Goal: Task Accomplishment & Management: Manage account settings

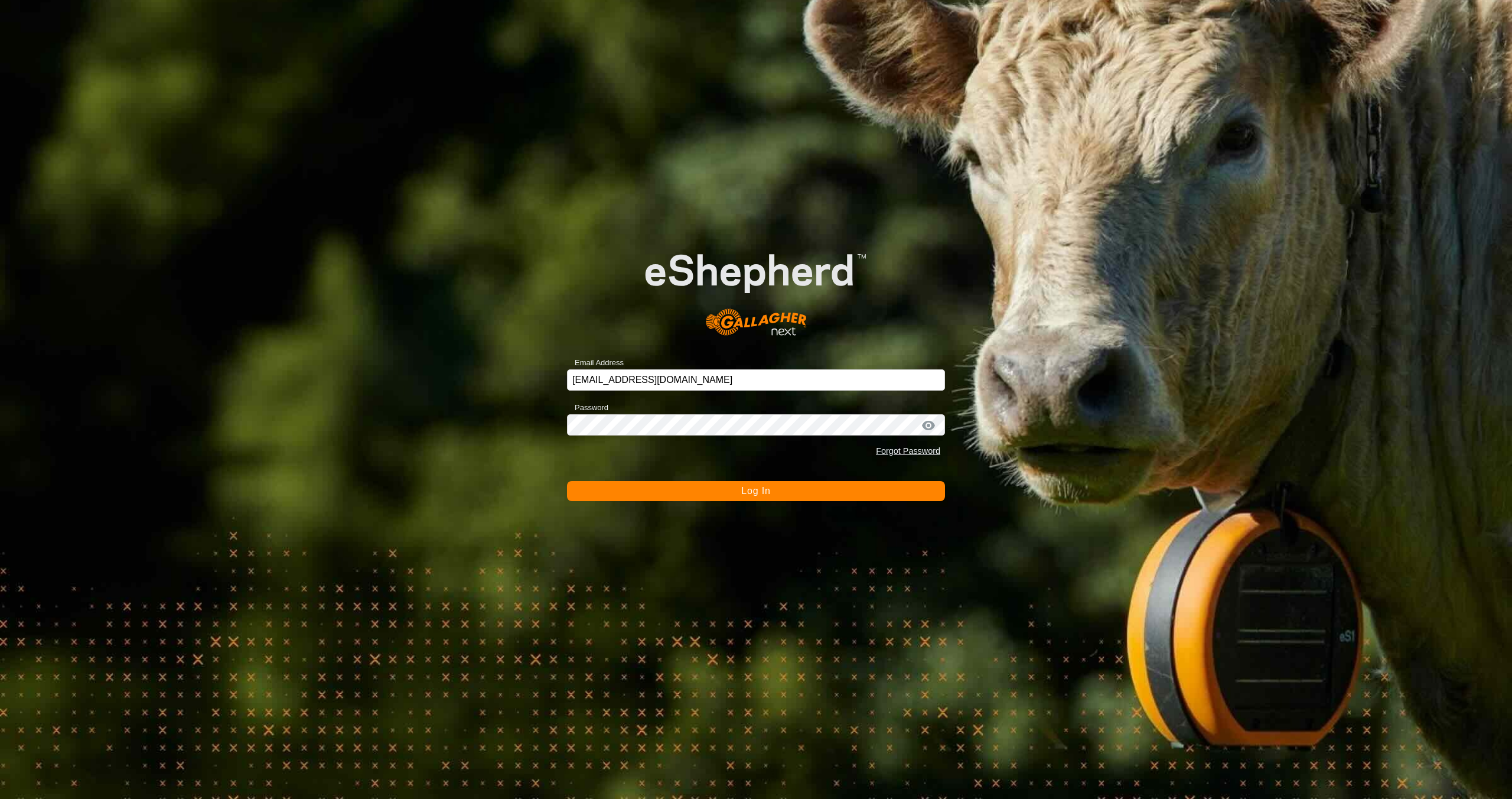
click at [766, 489] on span "Log In" at bounding box center [756, 490] width 29 height 10
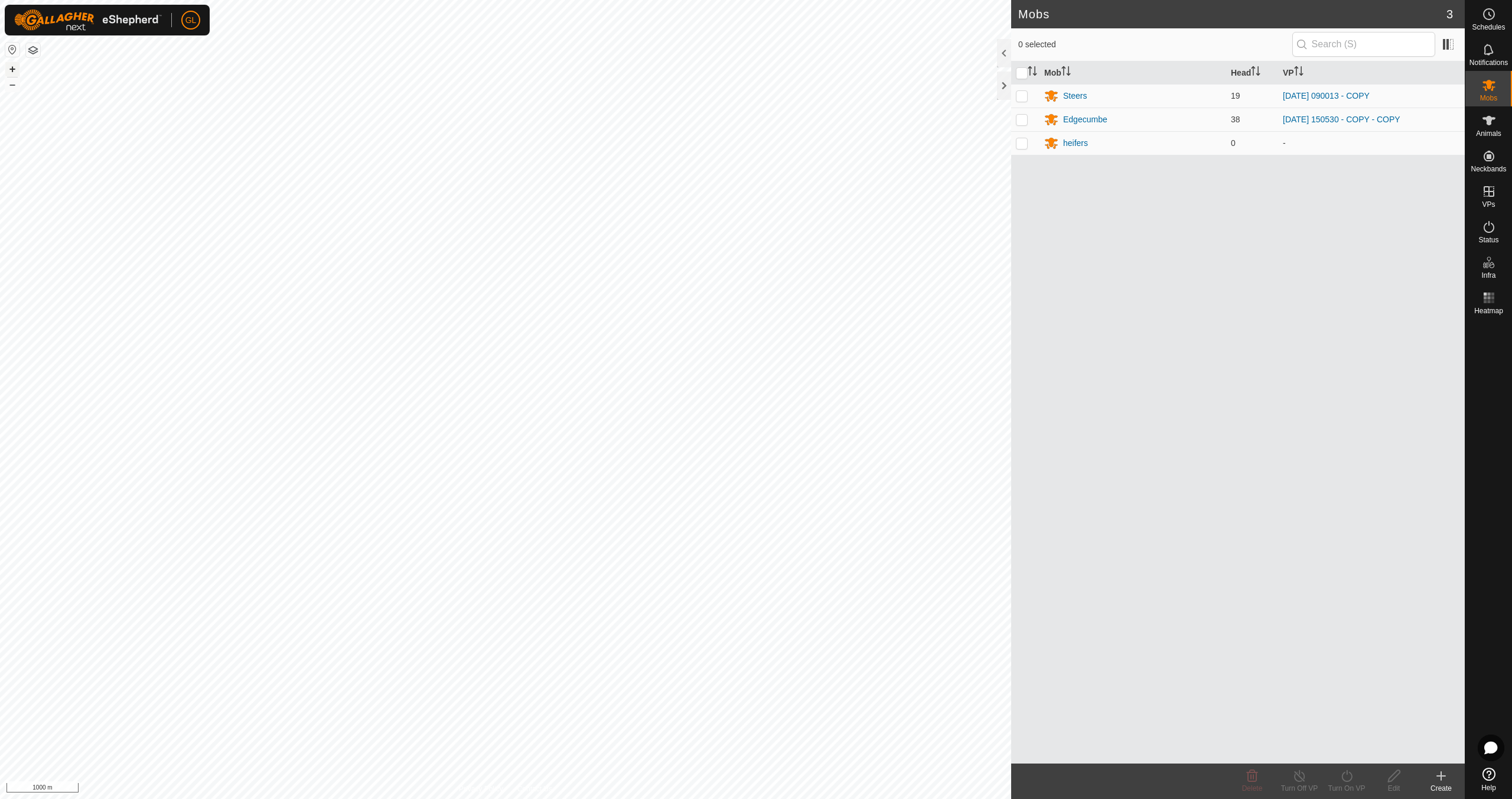
click at [10, 69] on button "+" at bounding box center [13, 69] width 14 height 14
click at [11, 68] on button "+" at bounding box center [13, 69] width 14 height 14
click at [11, 67] on button "+" at bounding box center [13, 69] width 14 height 14
click at [13, 65] on button "+" at bounding box center [13, 69] width 14 height 14
click at [13, 64] on button "+" at bounding box center [13, 69] width 14 height 14
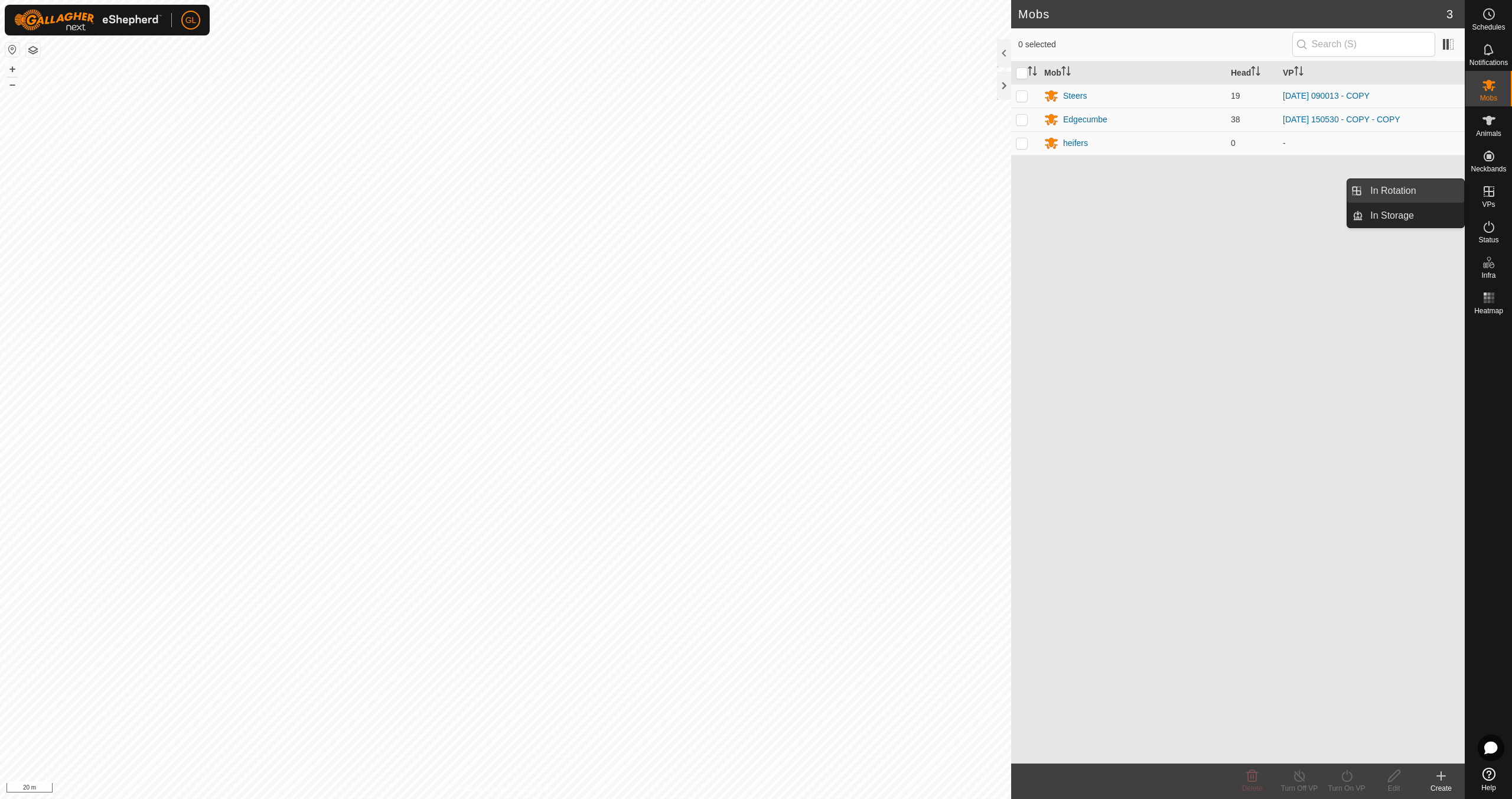
click at [1415, 191] on link "In Rotation" at bounding box center [1413, 191] width 101 height 24
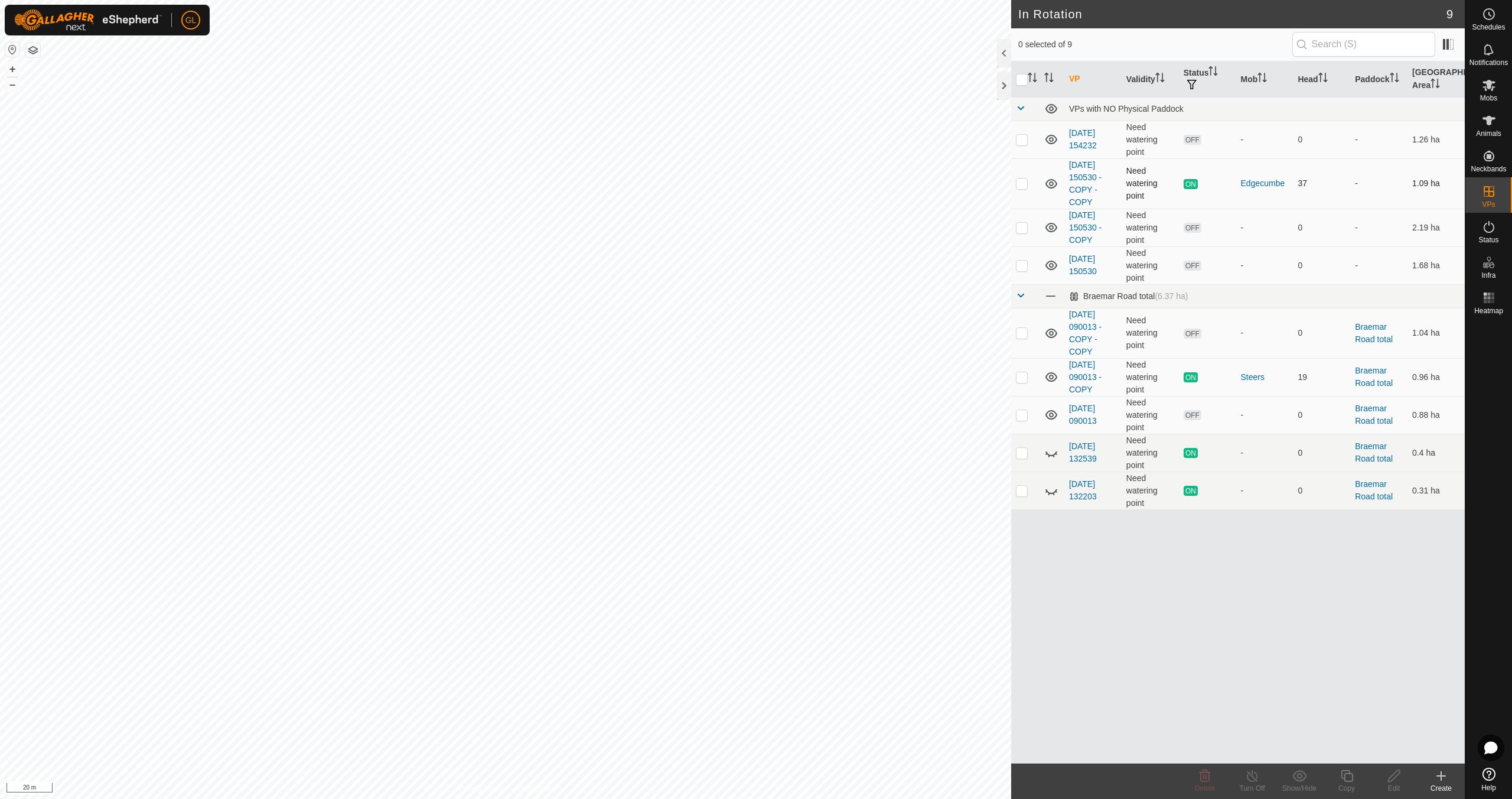
click at [1021, 184] on p-checkbox at bounding box center [1022, 183] width 12 height 9
click at [1025, 183] on p-checkbox at bounding box center [1022, 183] width 12 height 9
checkbox input "false"
click at [1019, 376] on p-checkbox at bounding box center [1022, 377] width 12 height 9
click at [1020, 373] on p-checkbox at bounding box center [1022, 377] width 12 height 9
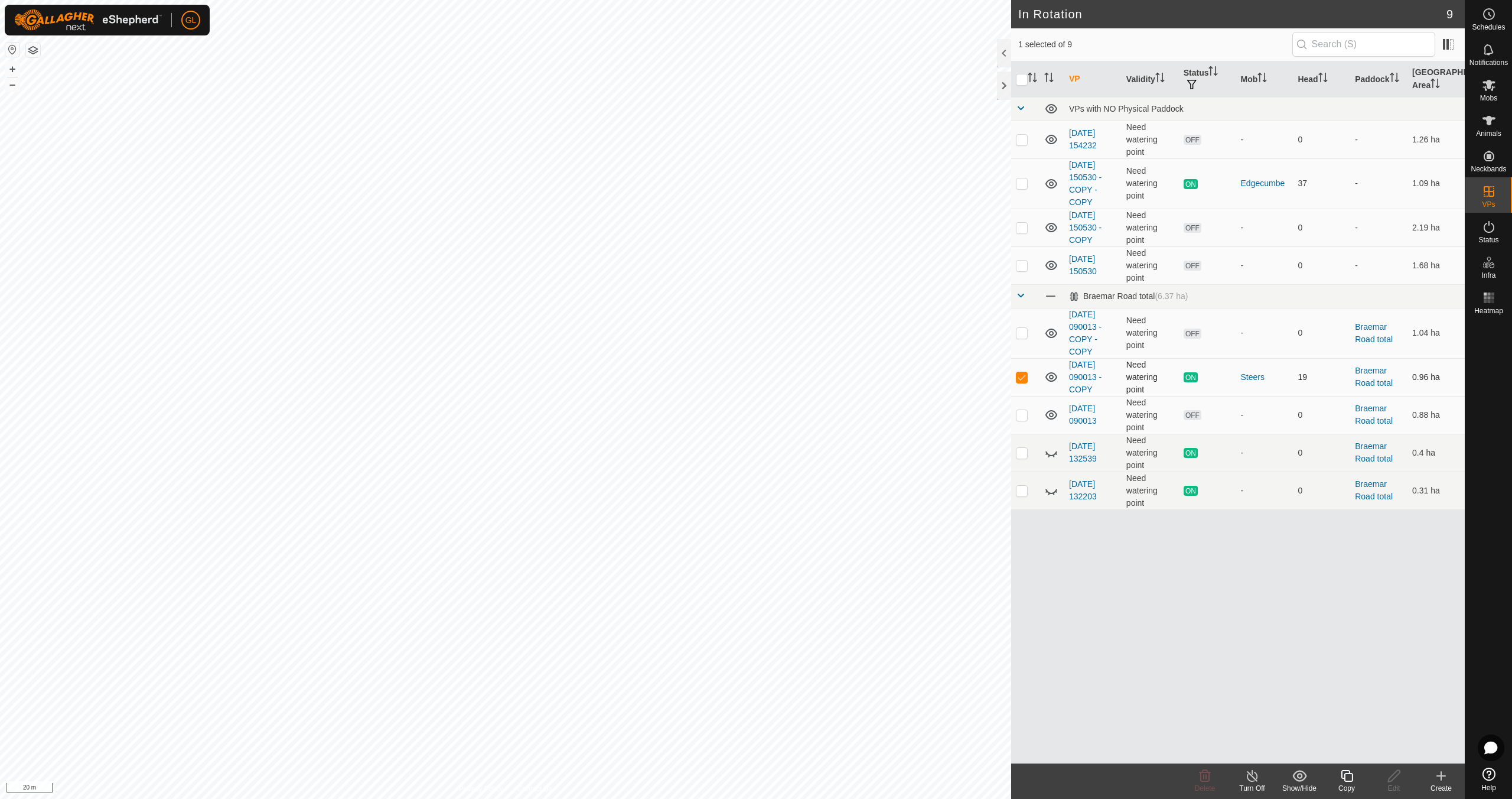
checkbox input "false"
click at [1445, 776] on icon at bounding box center [1441, 775] width 14 height 14
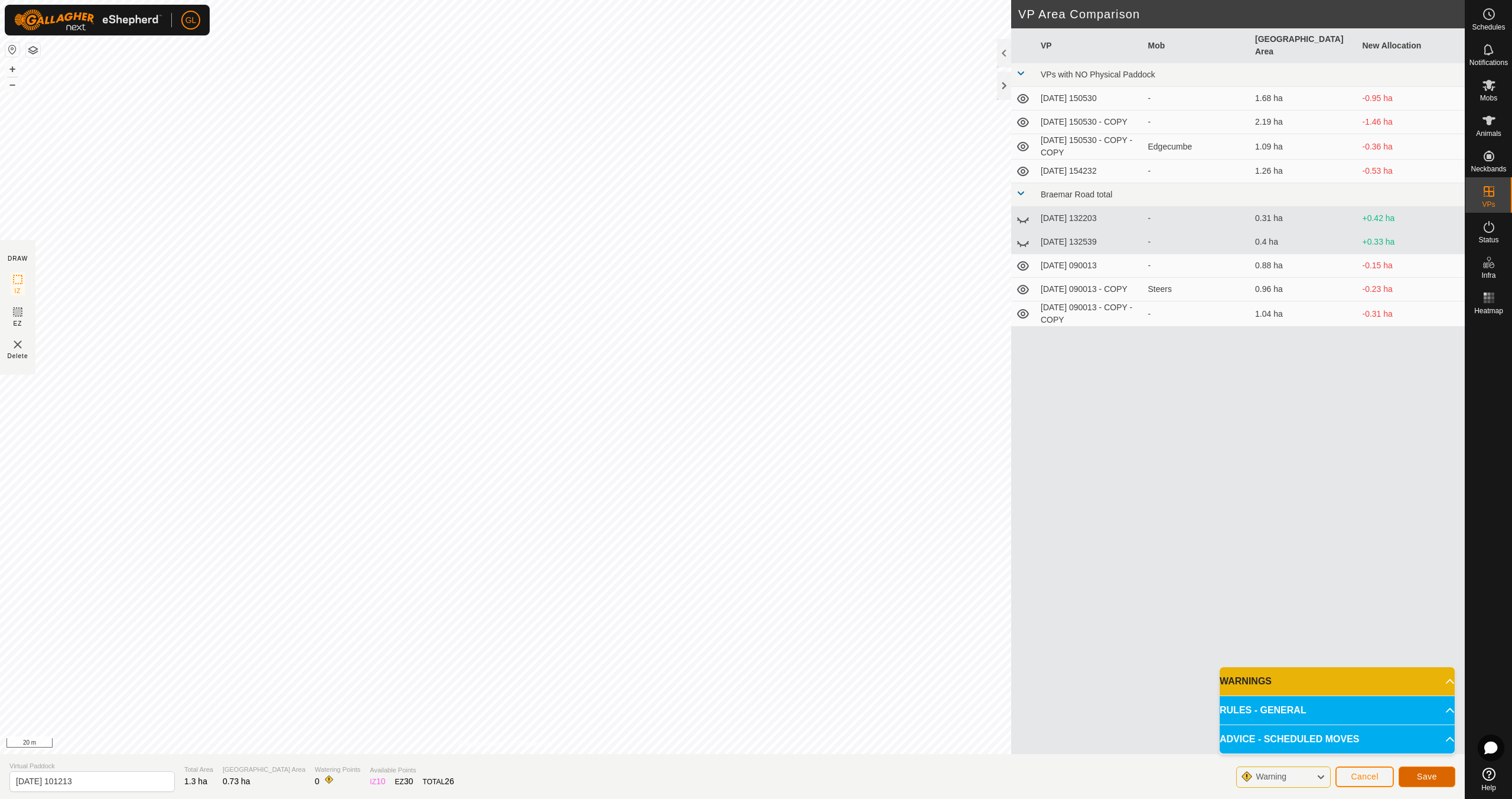
click at [1434, 776] on span "Save" at bounding box center [1427, 776] width 20 height 9
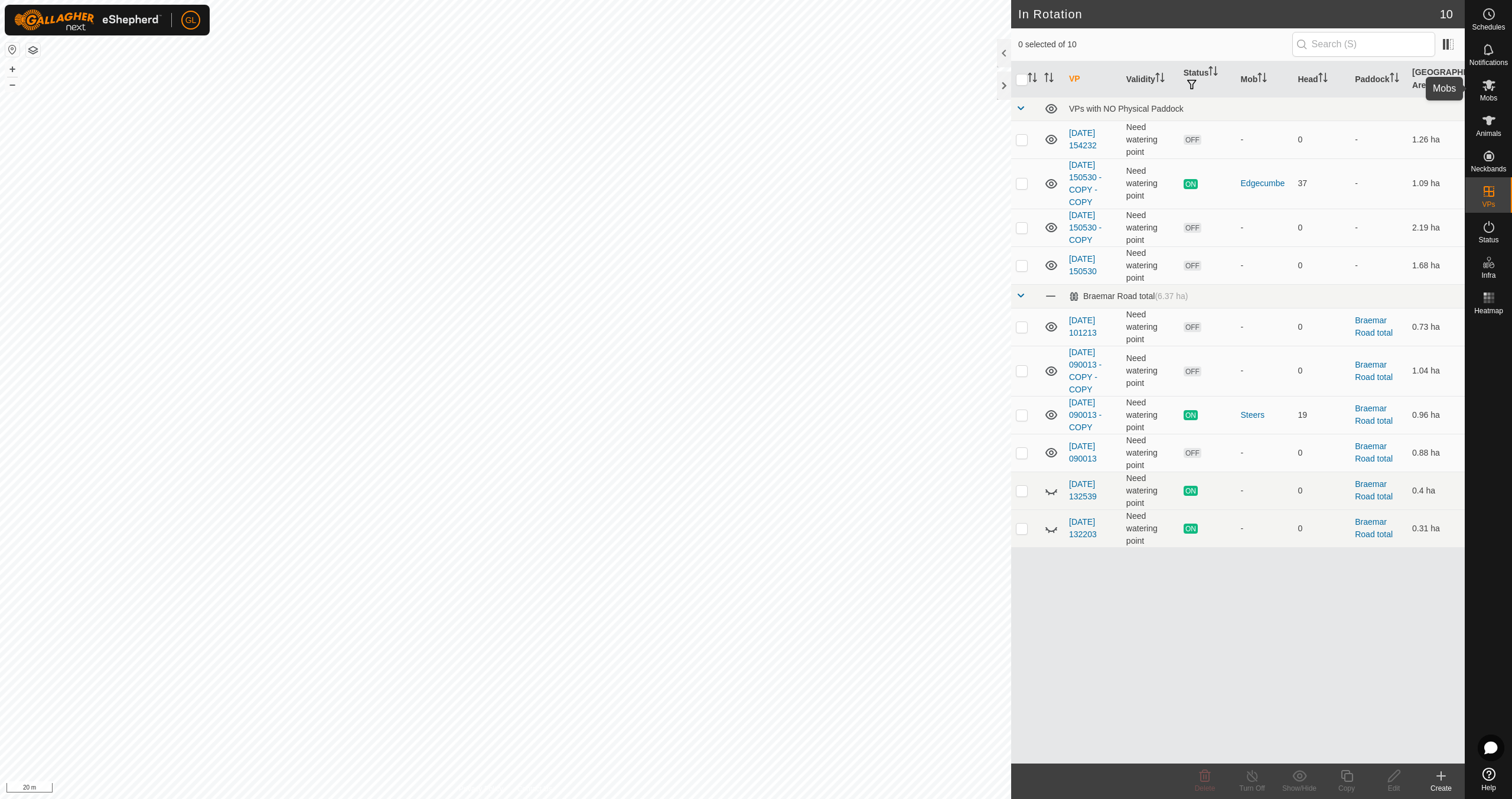
click at [1489, 91] on icon at bounding box center [1489, 85] width 14 height 14
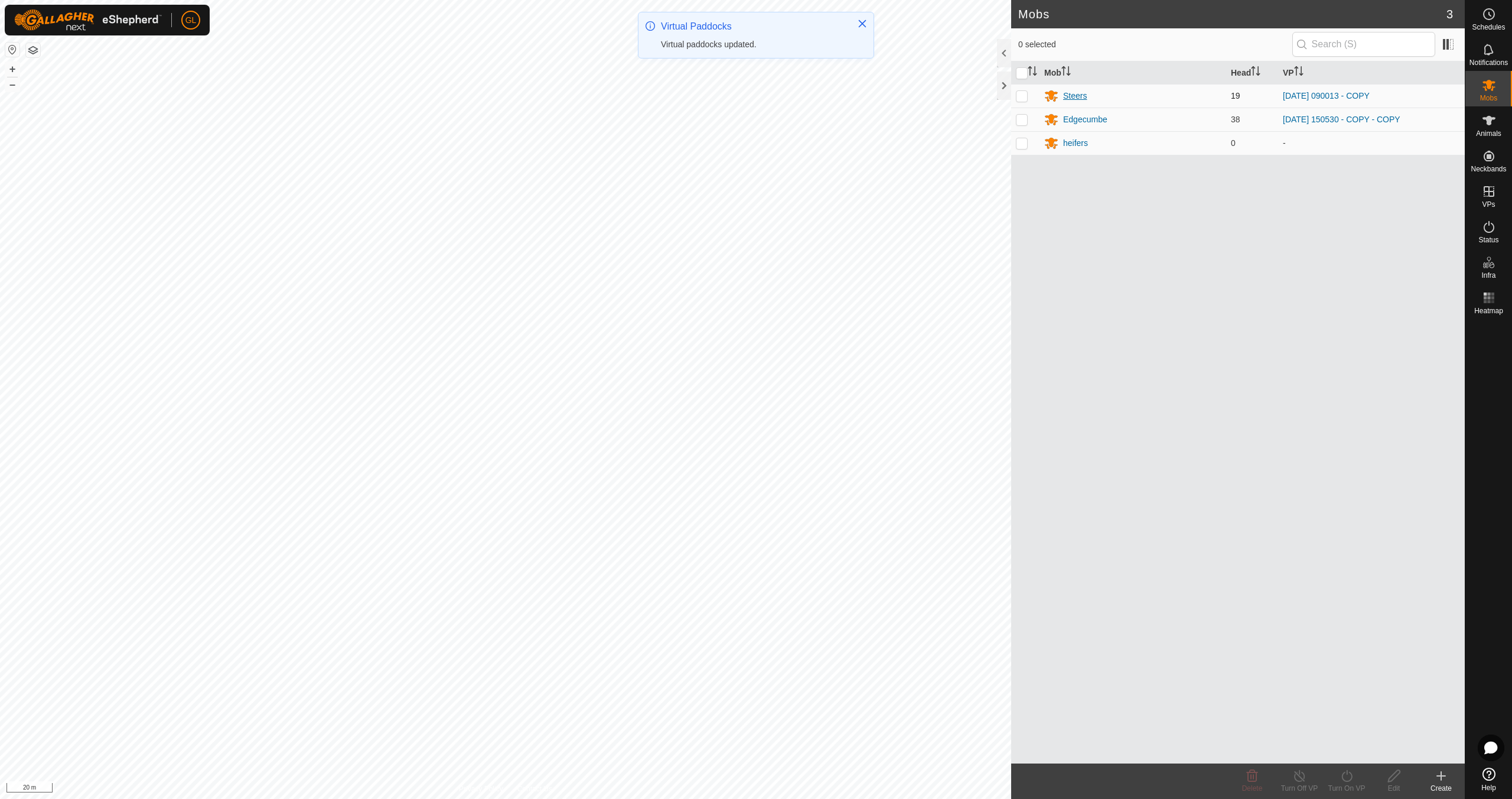
click at [1078, 94] on div "Steers" at bounding box center [1075, 96] width 24 height 13
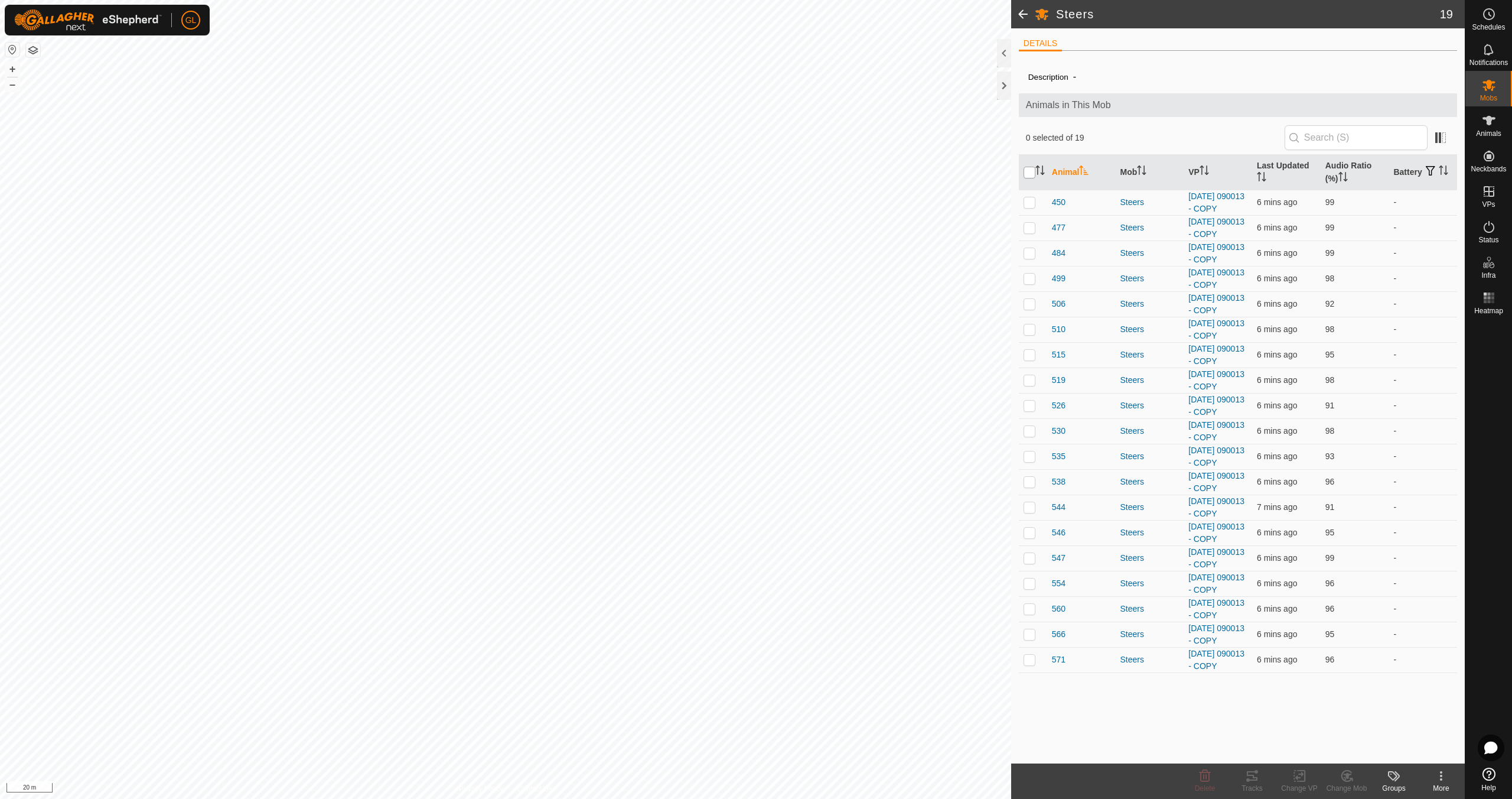
click at [1029, 173] on input "checkbox" at bounding box center [1029, 172] width 12 height 12
checkbox input "true"
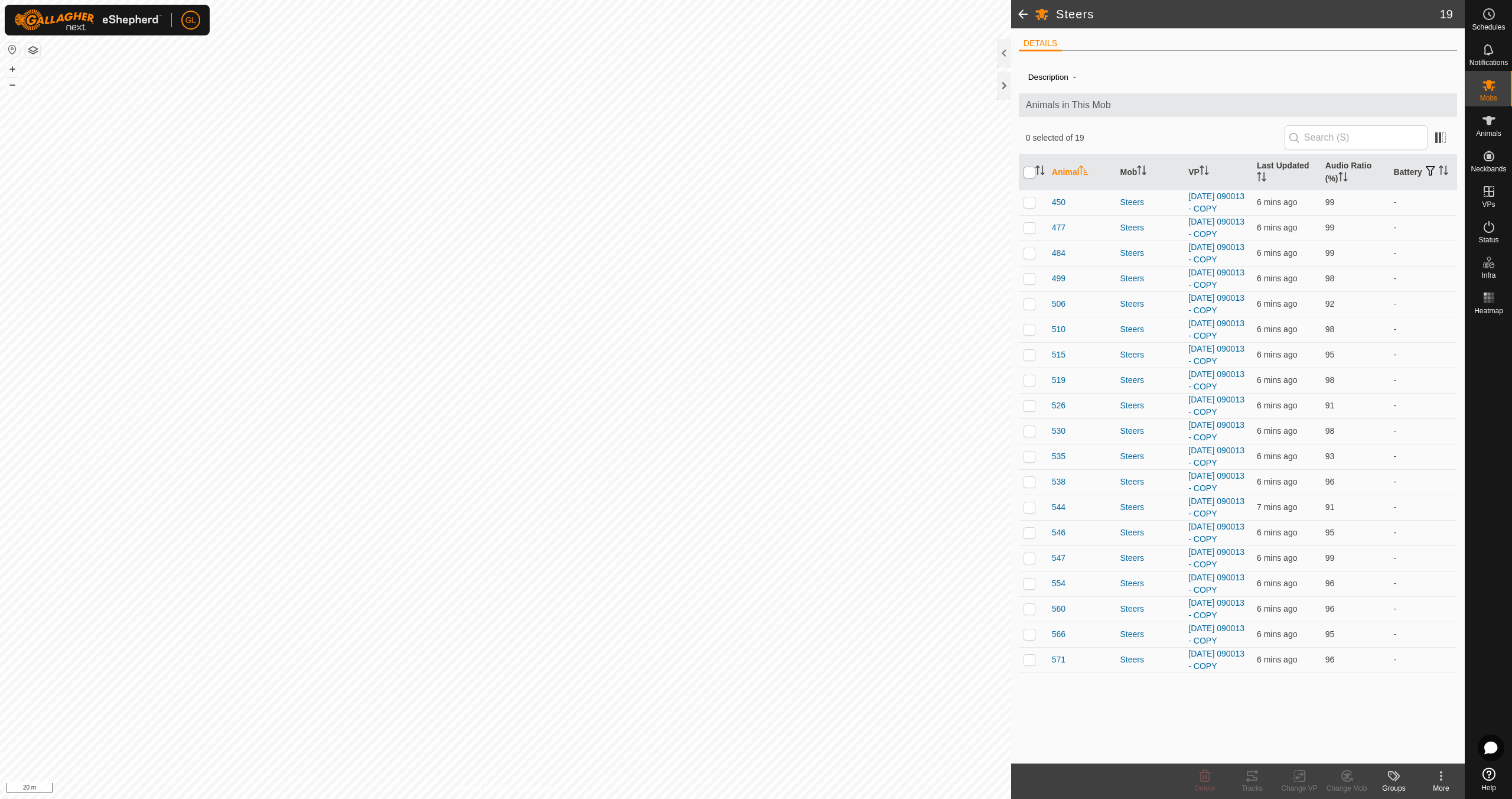
checkbox input "true"
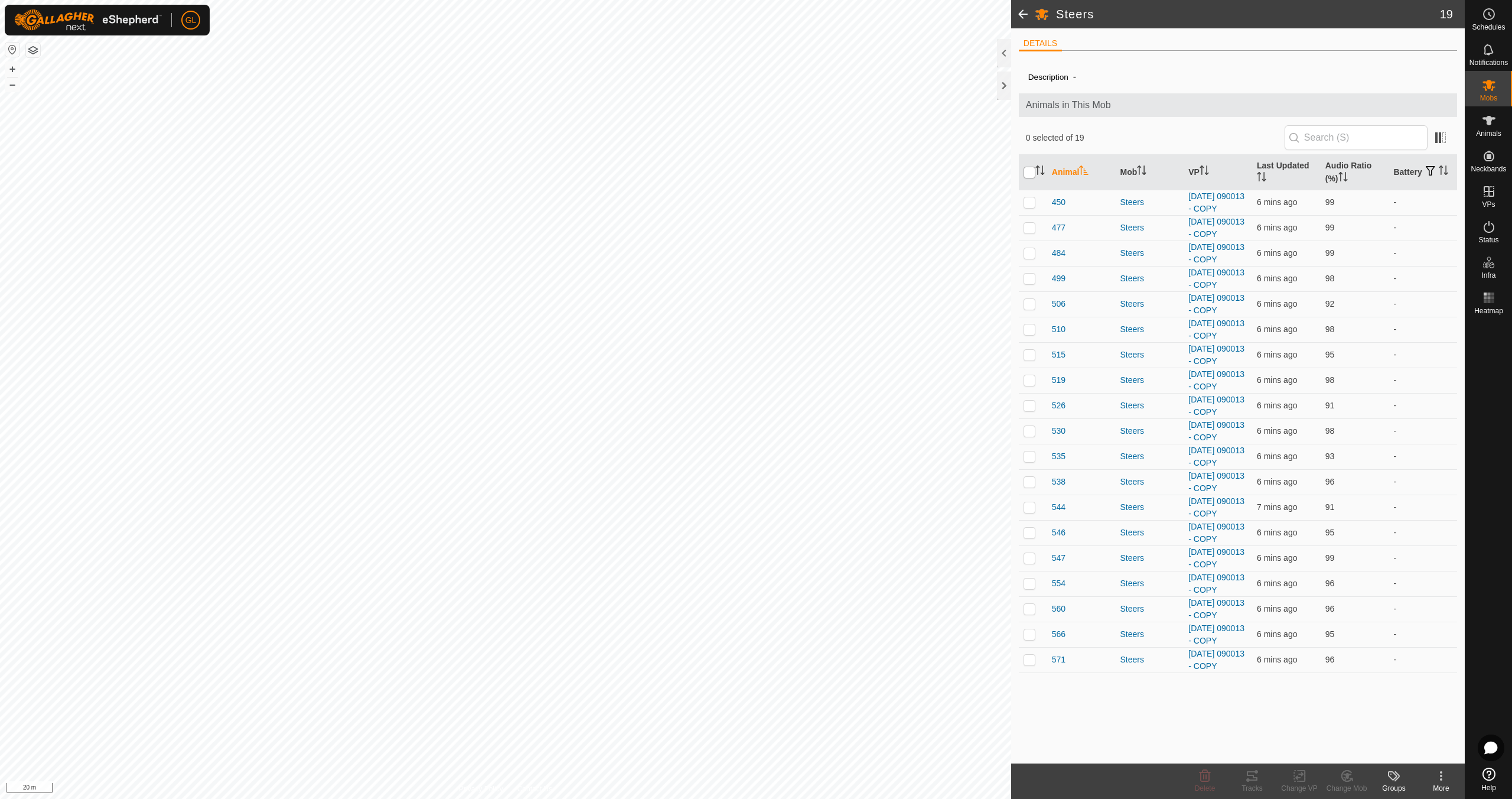
checkbox input "true"
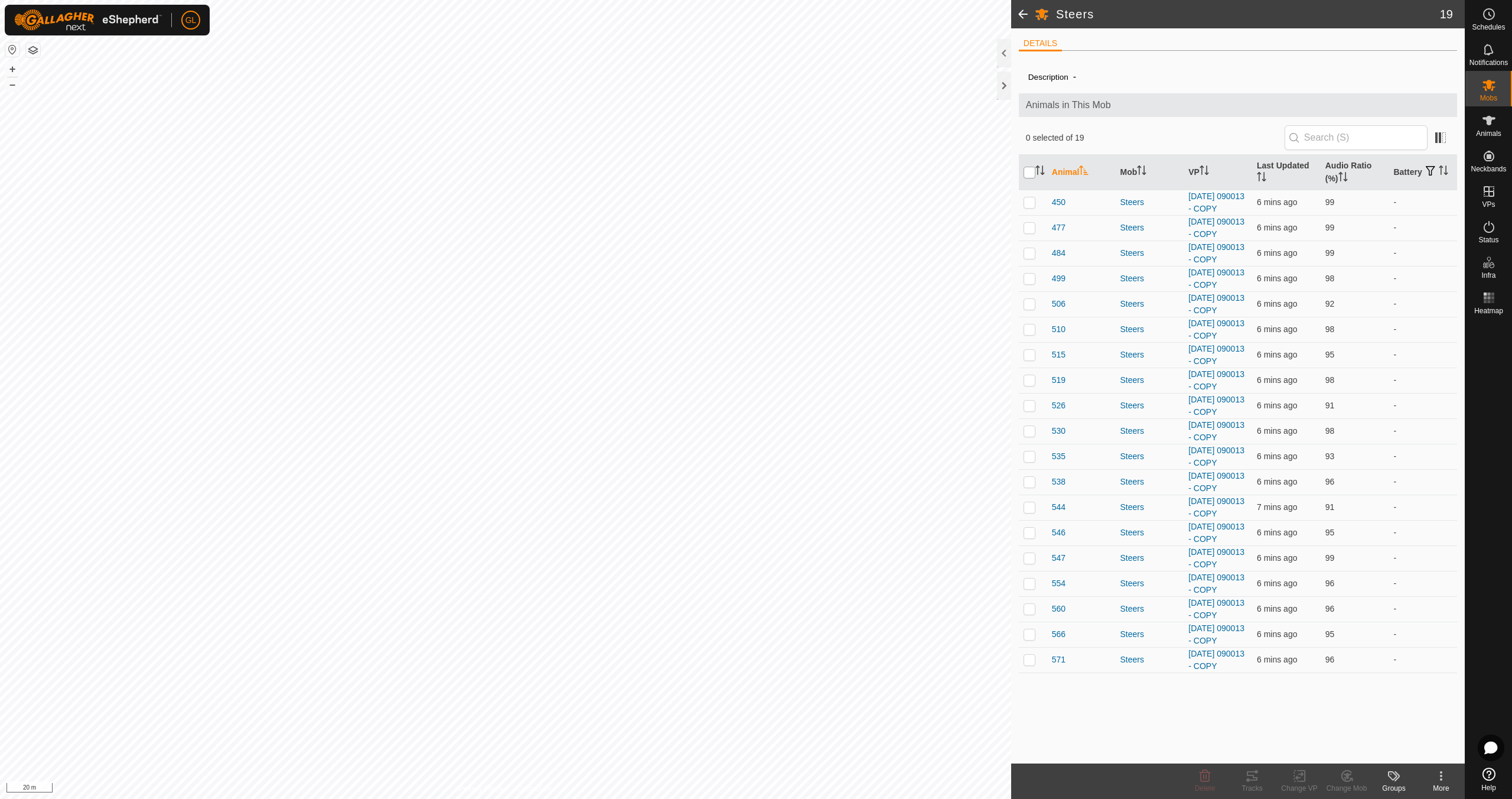
checkbox input "true"
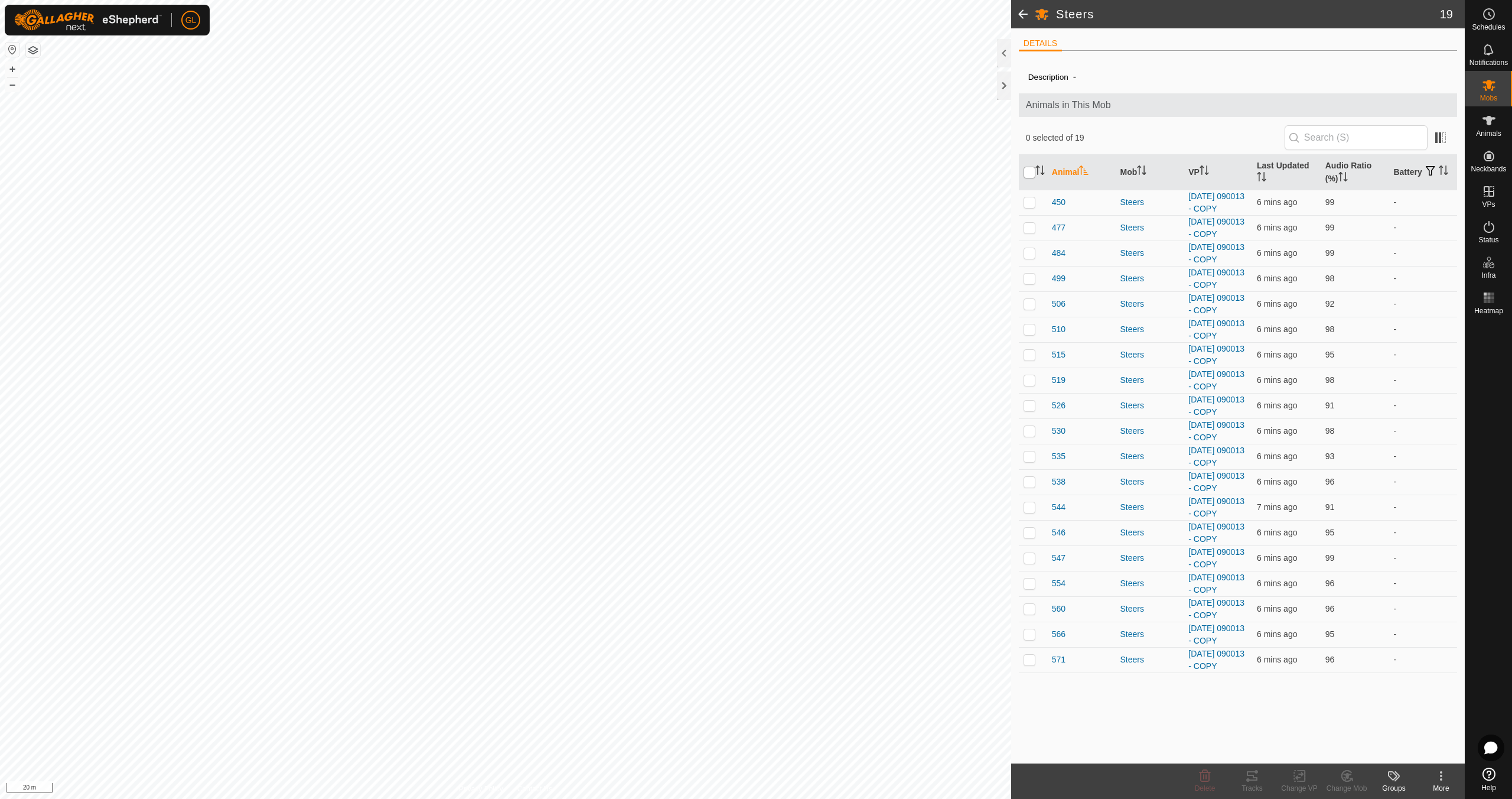
checkbox input "true"
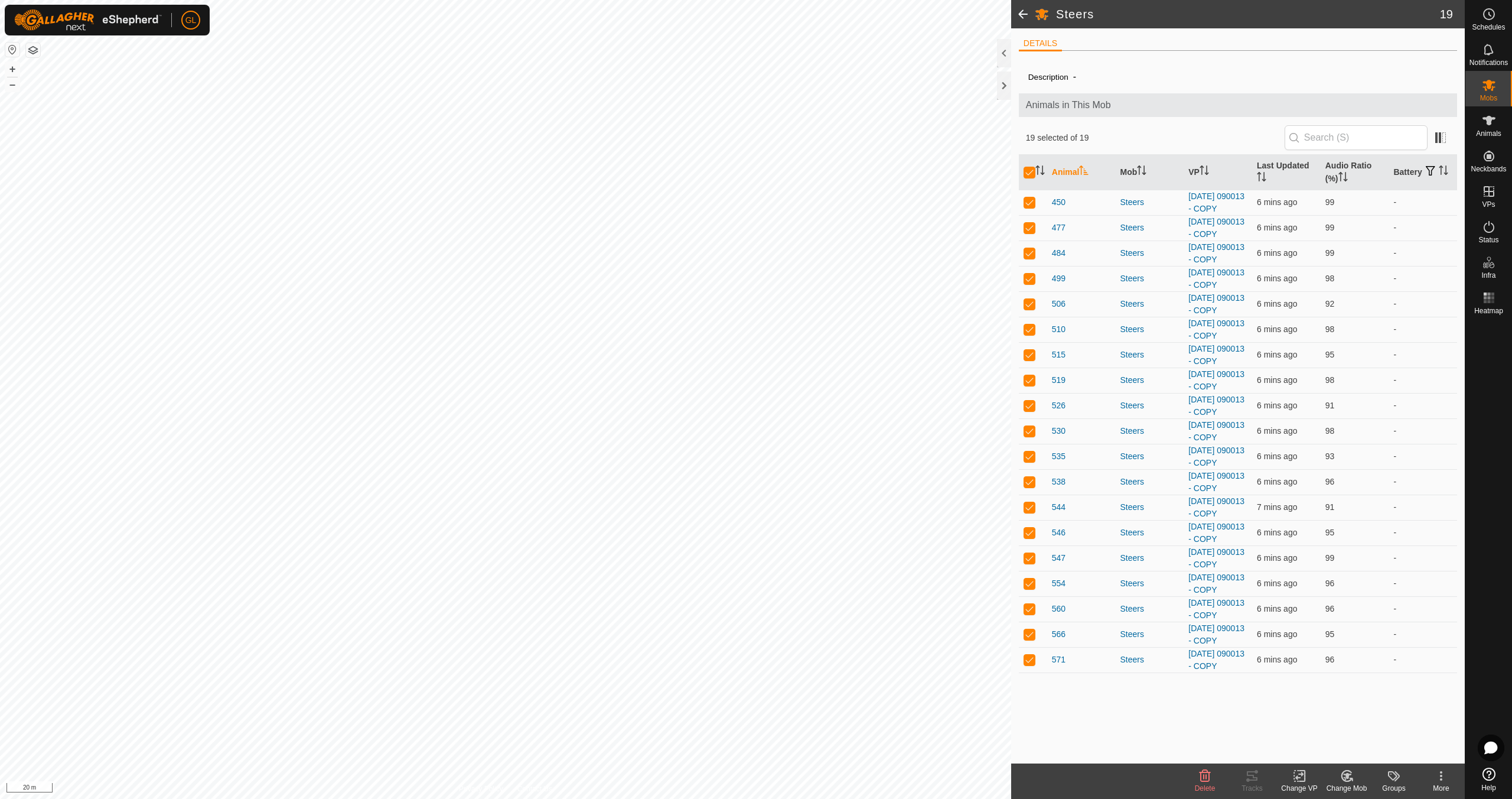
click at [1299, 775] on icon at bounding box center [1300, 775] width 14 height 14
click at [1320, 725] on link "Choose VP..." at bounding box center [1334, 725] width 117 height 24
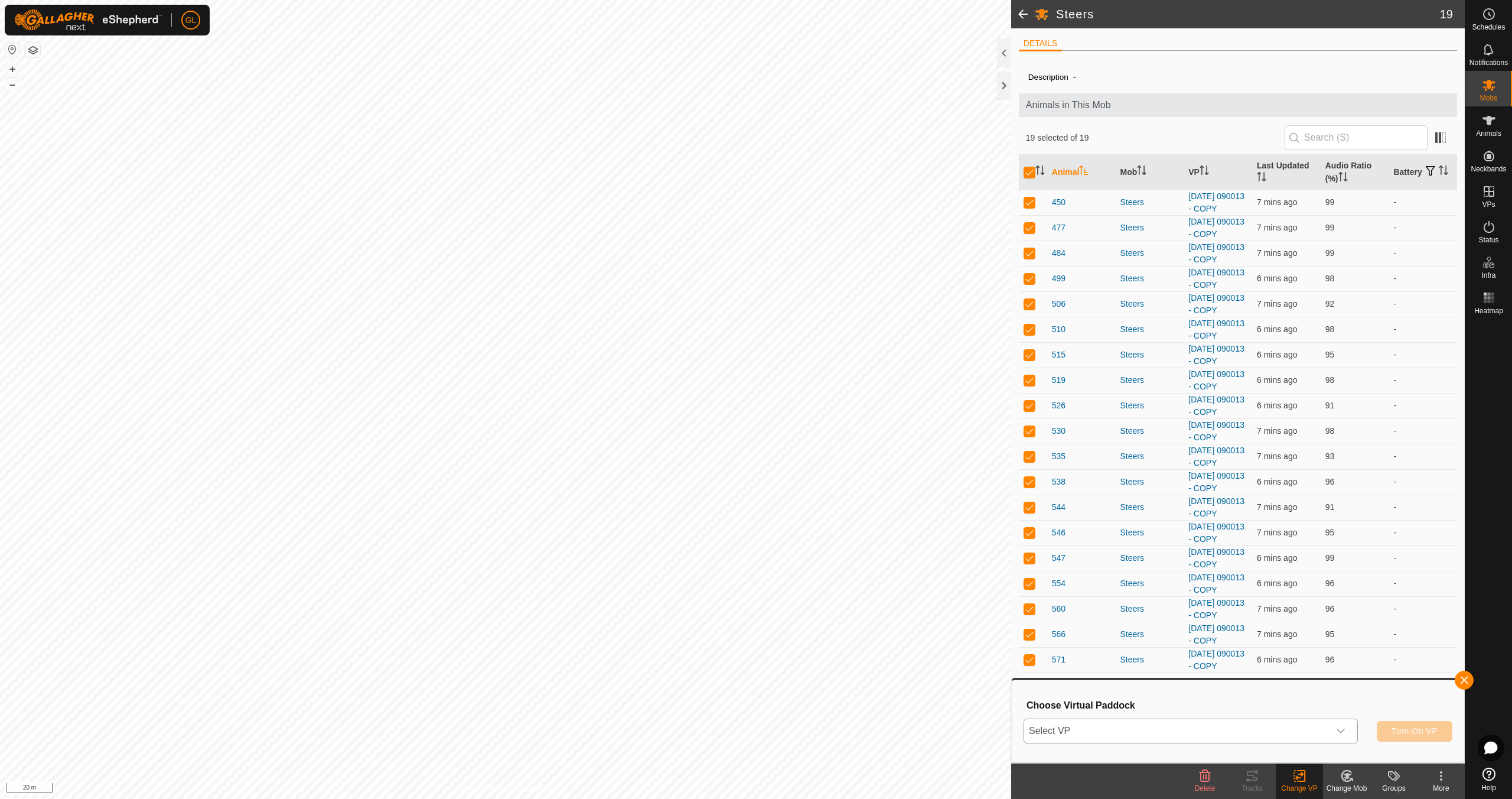
click at [1344, 732] on icon "dropdown trigger" at bounding box center [1341, 730] width 9 height 9
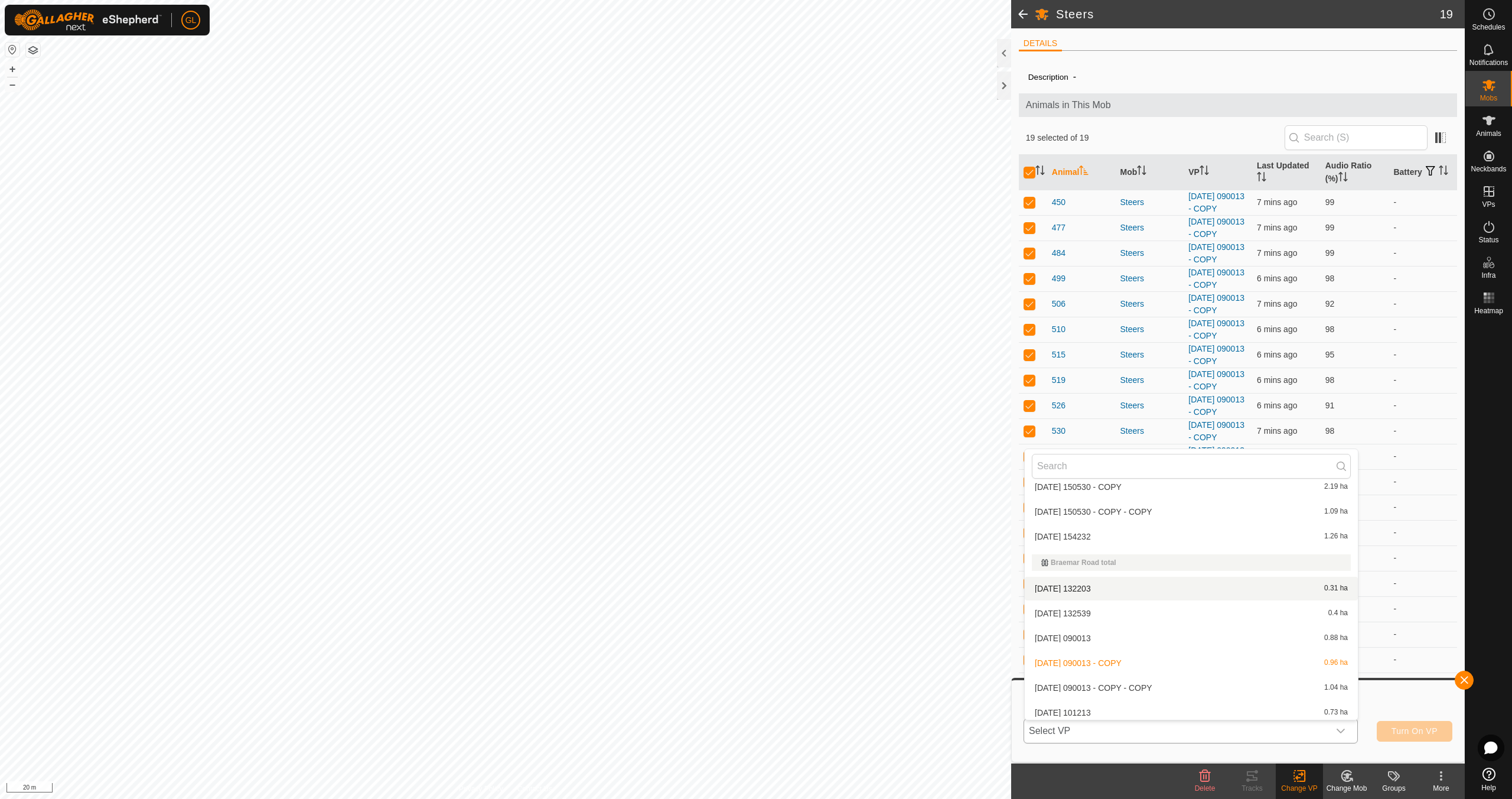
scroll to position [65, 0]
click at [1206, 702] on li "[DATE] 101213 0.73 ha" at bounding box center [1191, 708] width 333 height 24
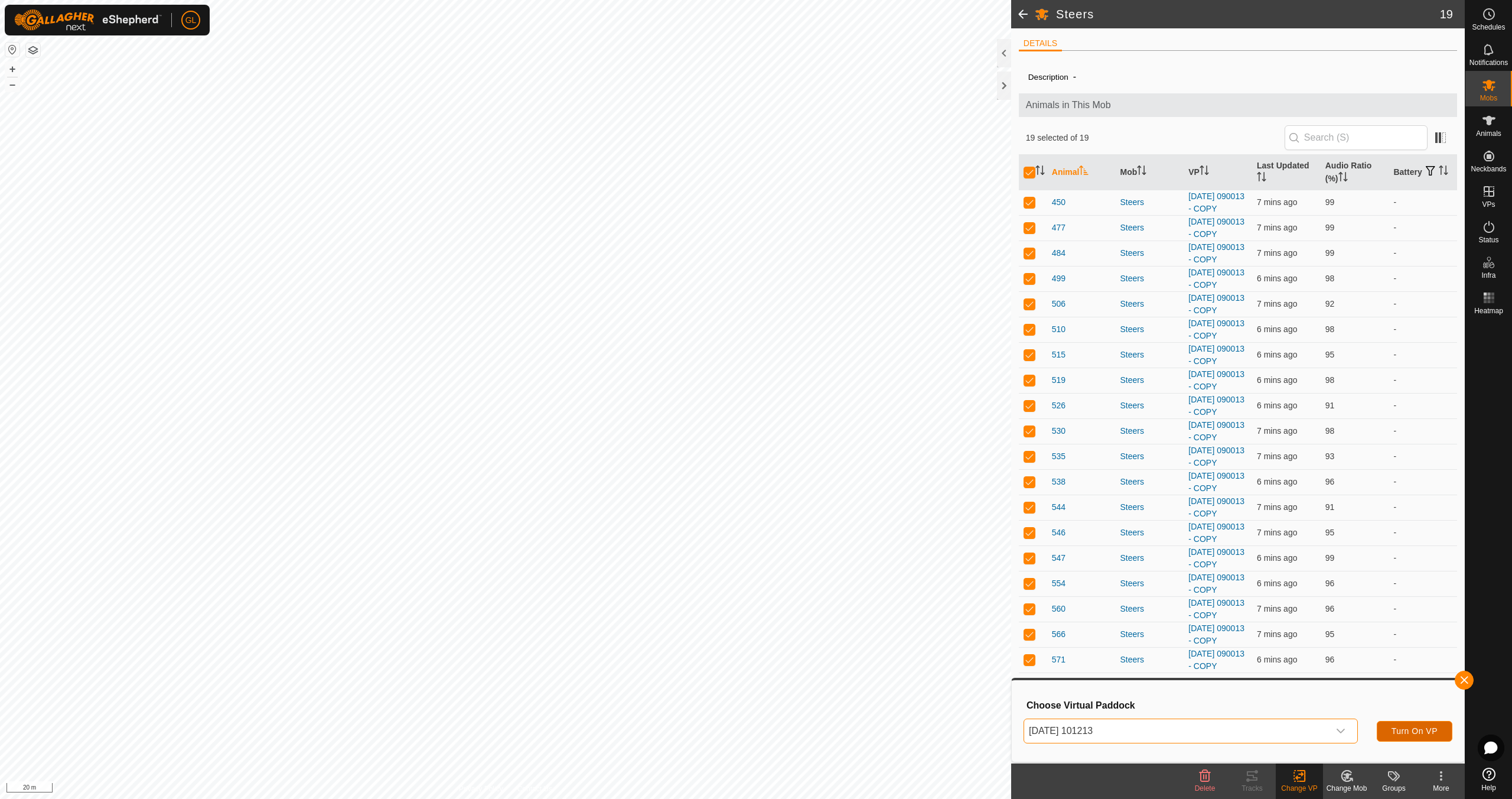
click at [1415, 729] on span "Turn On VP" at bounding box center [1414, 730] width 46 height 9
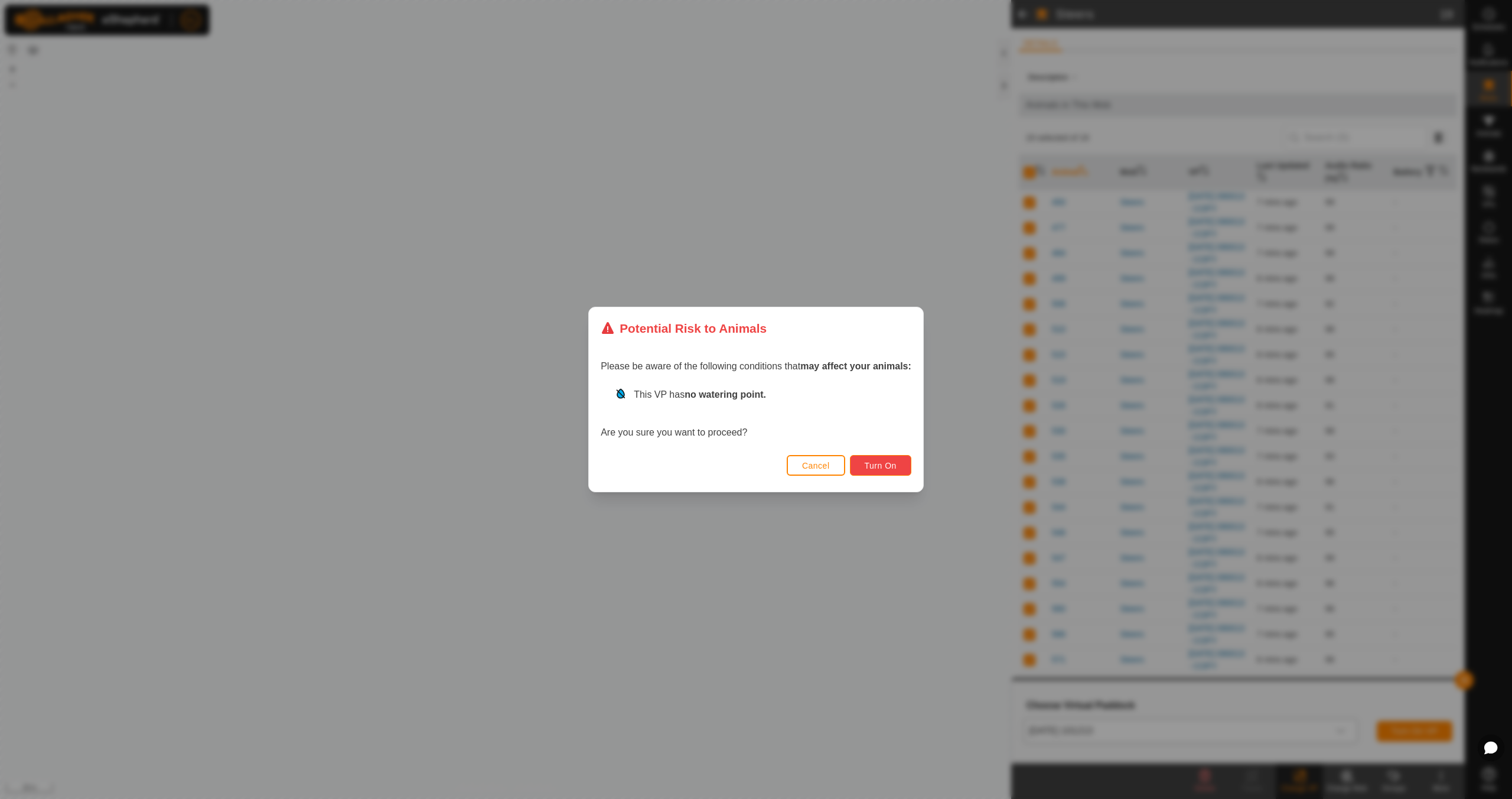
click at [890, 465] on span "Turn On" at bounding box center [881, 466] width 32 height 9
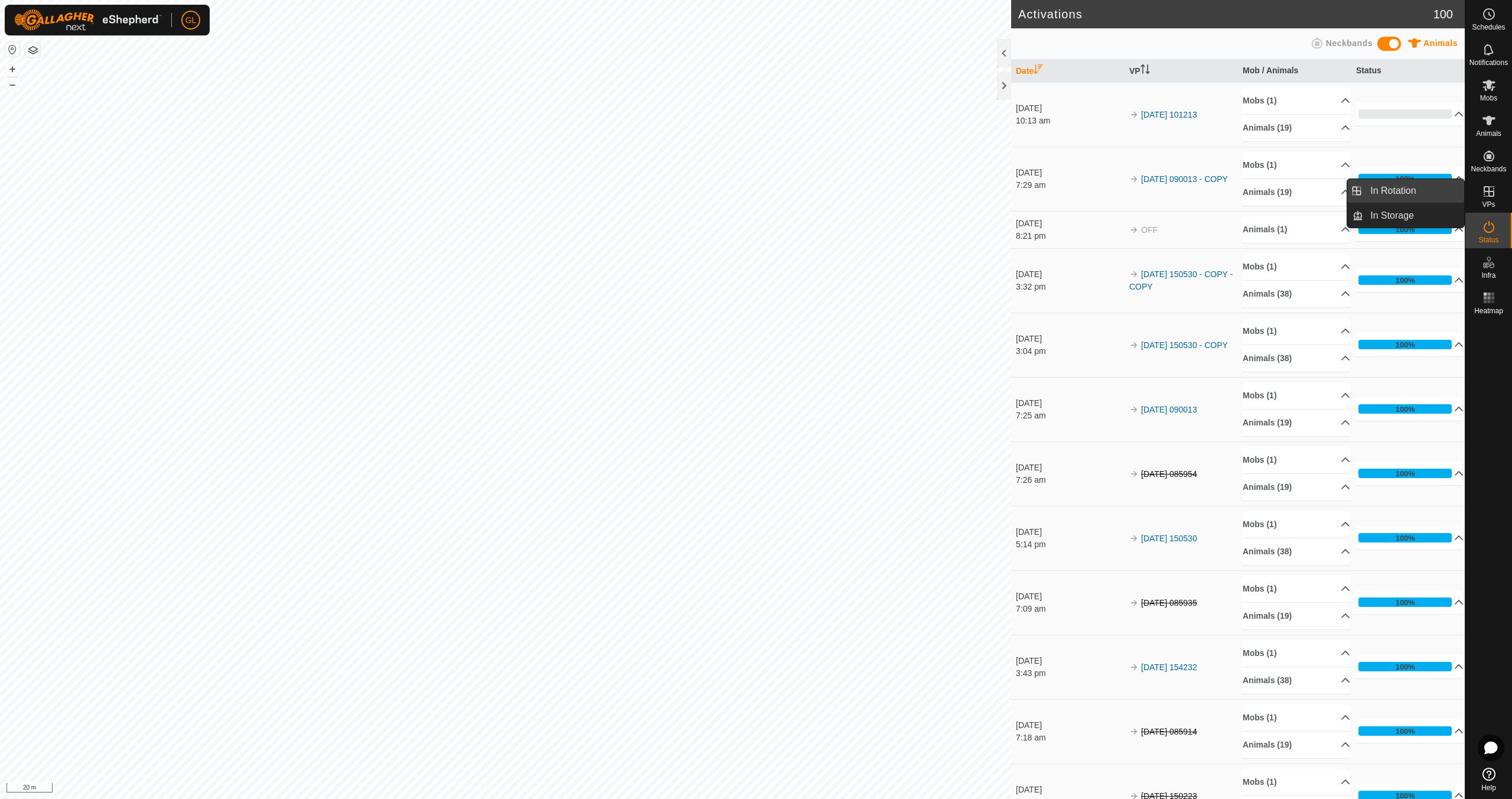
click at [1401, 189] on link "In Rotation" at bounding box center [1413, 191] width 101 height 24
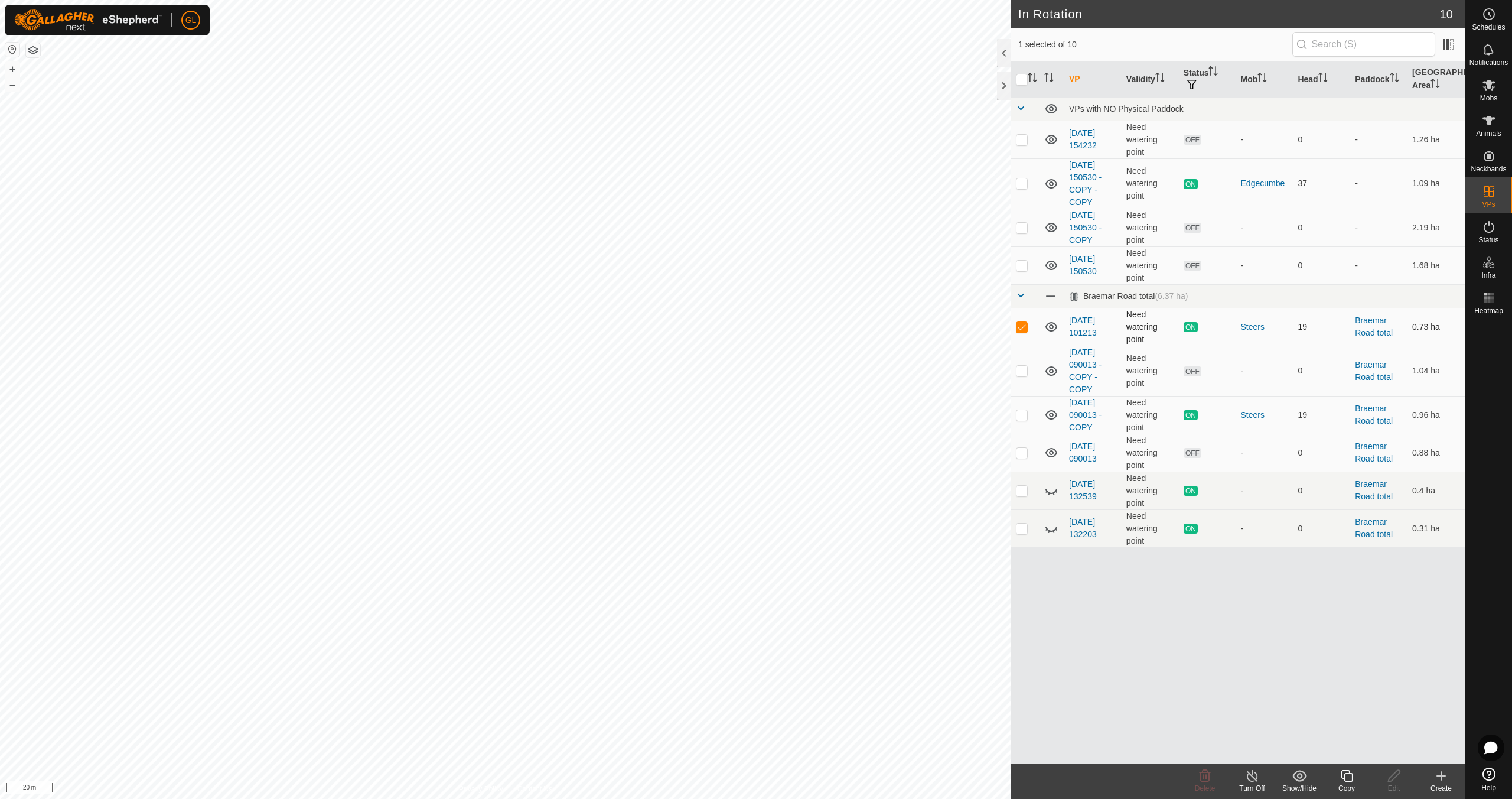
click at [1025, 324] on p-checkbox at bounding box center [1022, 326] width 12 height 9
checkbox input "false"
click at [1023, 369] on p-checkbox at bounding box center [1022, 371] width 12 height 9
click at [1023, 366] on p-checkbox at bounding box center [1022, 371] width 12 height 9
checkbox input "false"
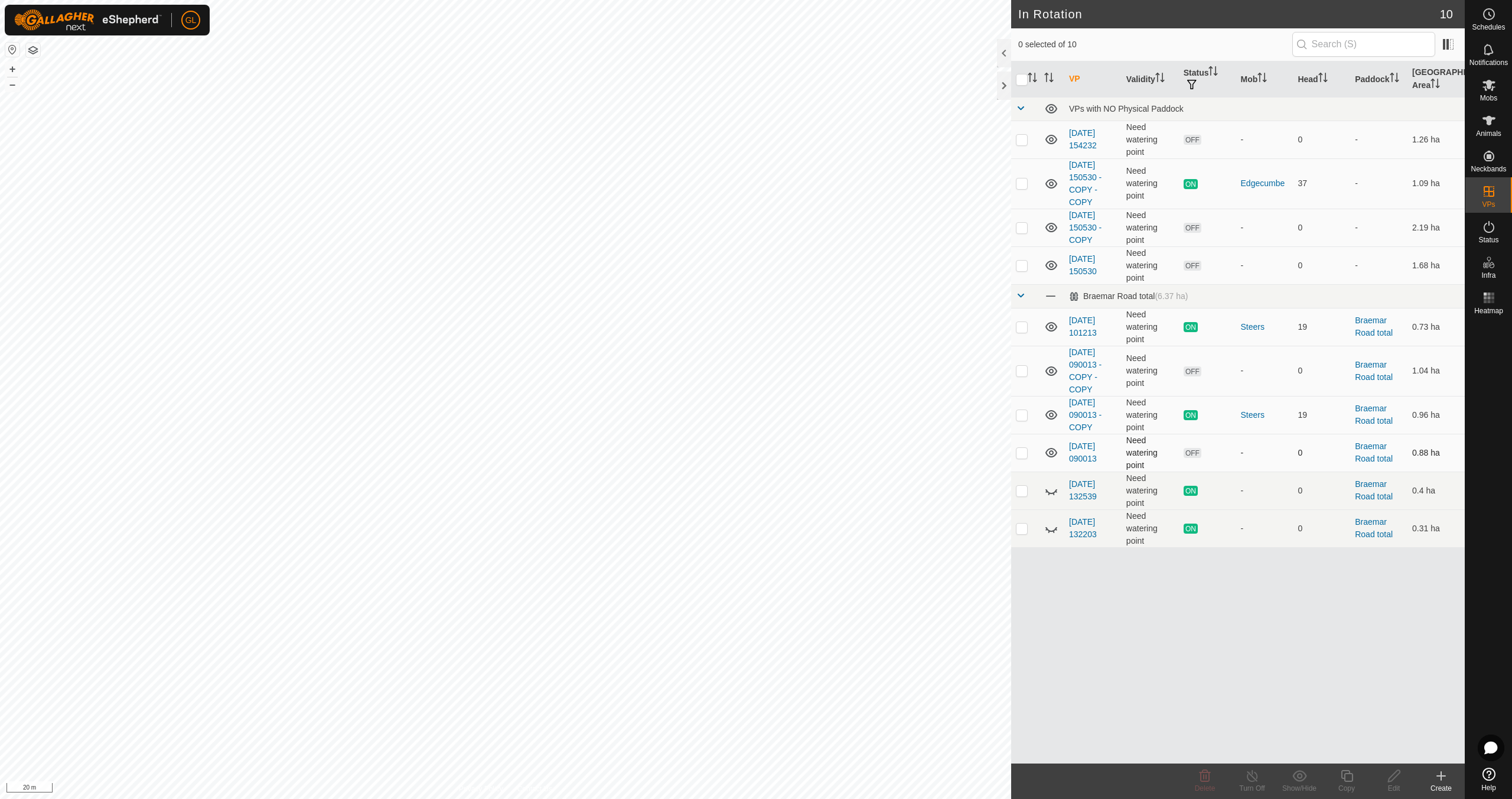
click at [1022, 452] on p-checkbox at bounding box center [1022, 452] width 12 height 9
click at [1208, 777] on icon at bounding box center [1205, 775] width 14 height 14
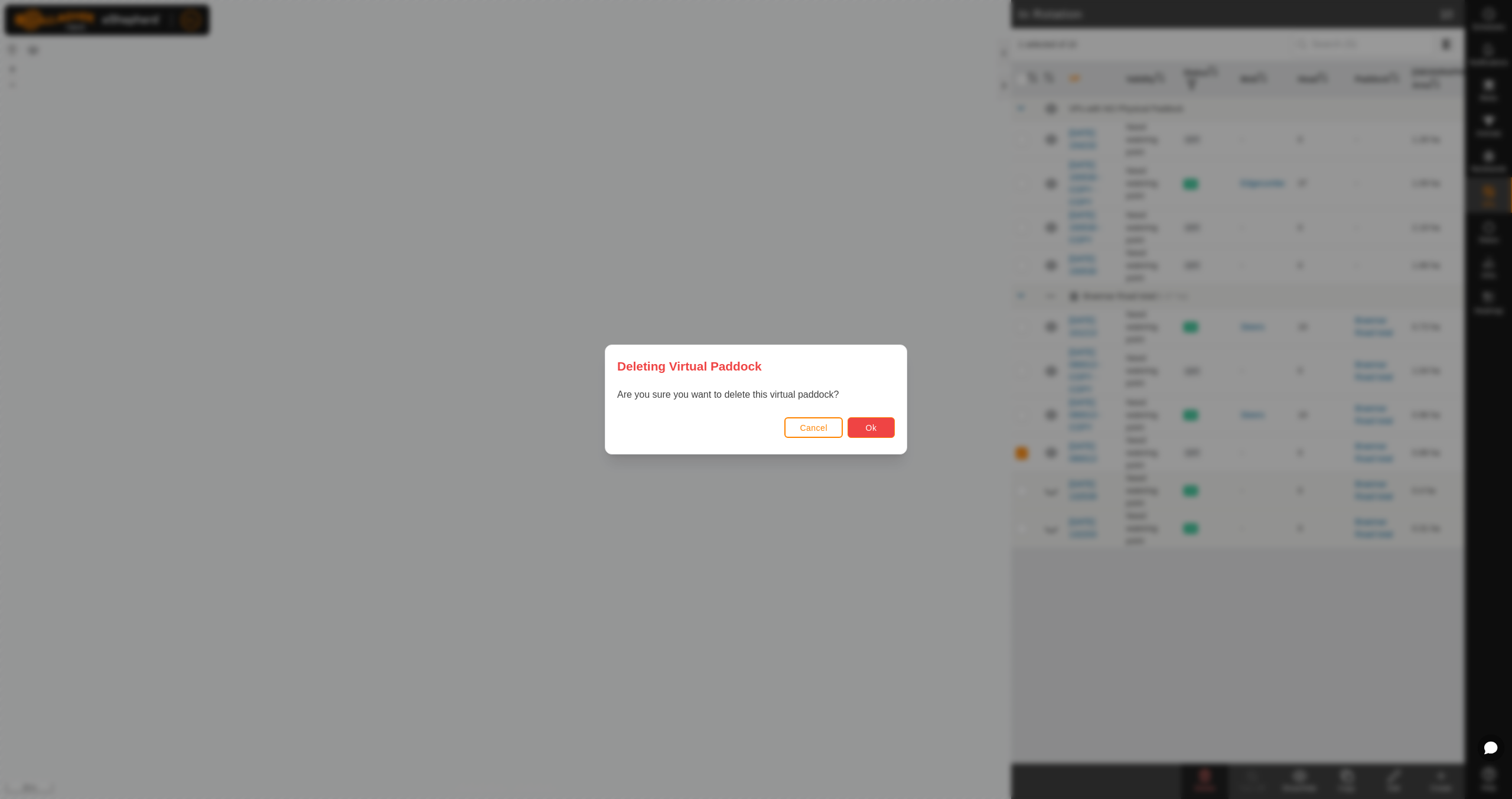
click at [873, 427] on span "Ok" at bounding box center [872, 428] width 11 height 9
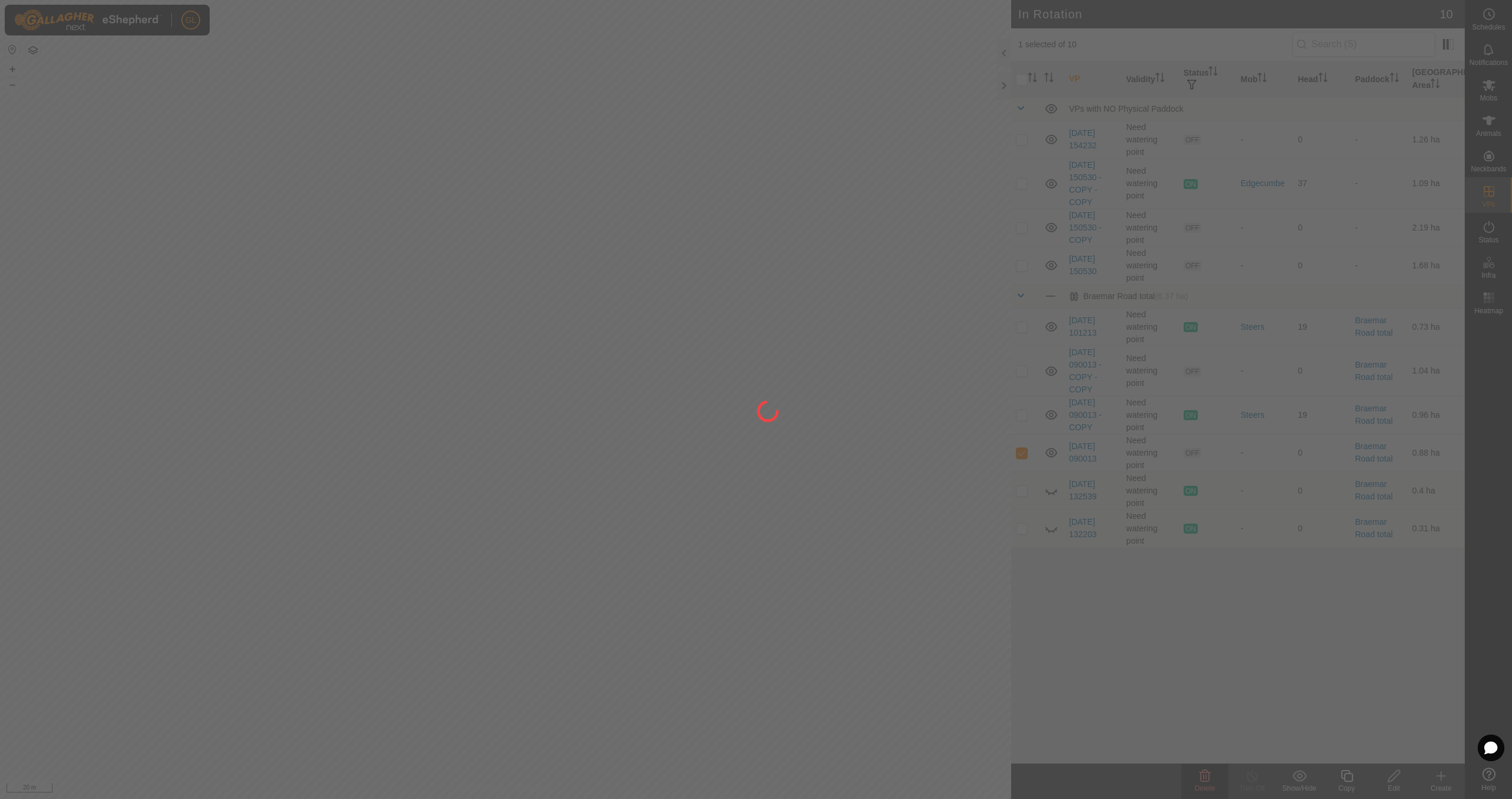
checkbox input "false"
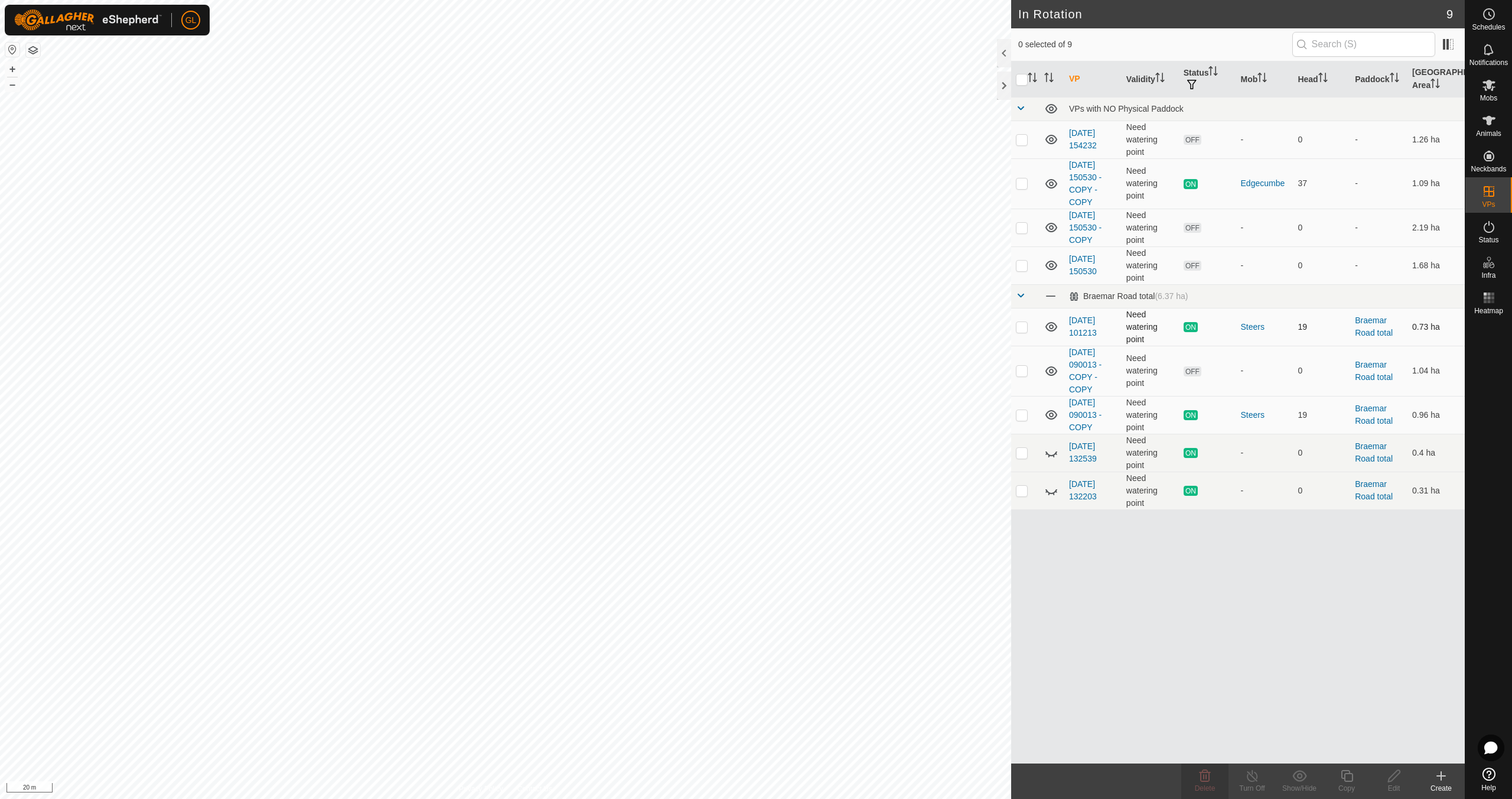
click at [1021, 326] on p-checkbox at bounding box center [1022, 326] width 12 height 9
checkbox input "true"
click at [1353, 776] on icon at bounding box center [1347, 775] width 14 height 14
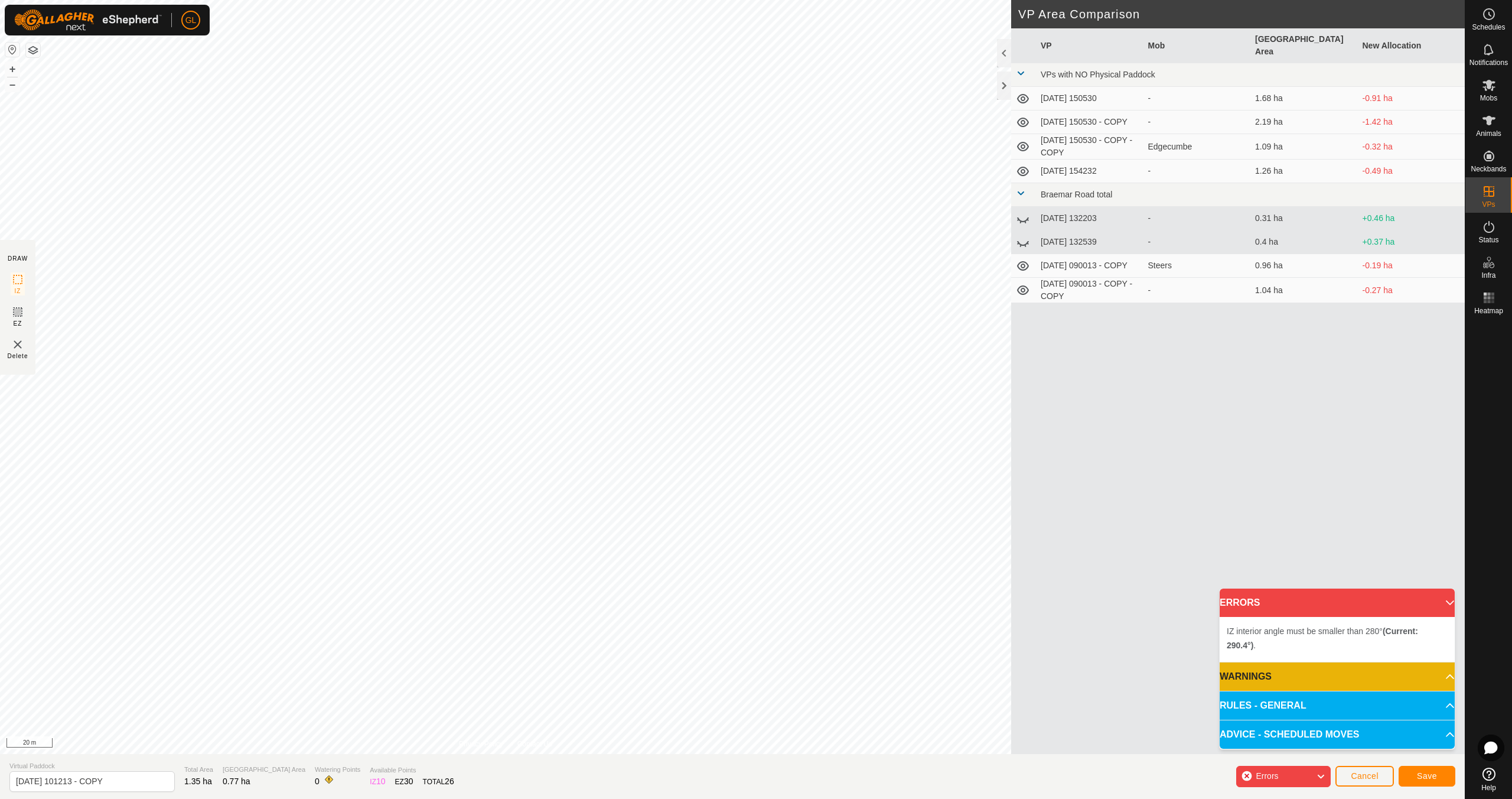
click at [288, 251] on div "IZ interior angle must be smaller than 280° (Current: 290.4°) . + – ⇧ i 20 m" at bounding box center [506, 377] width 1011 height 754
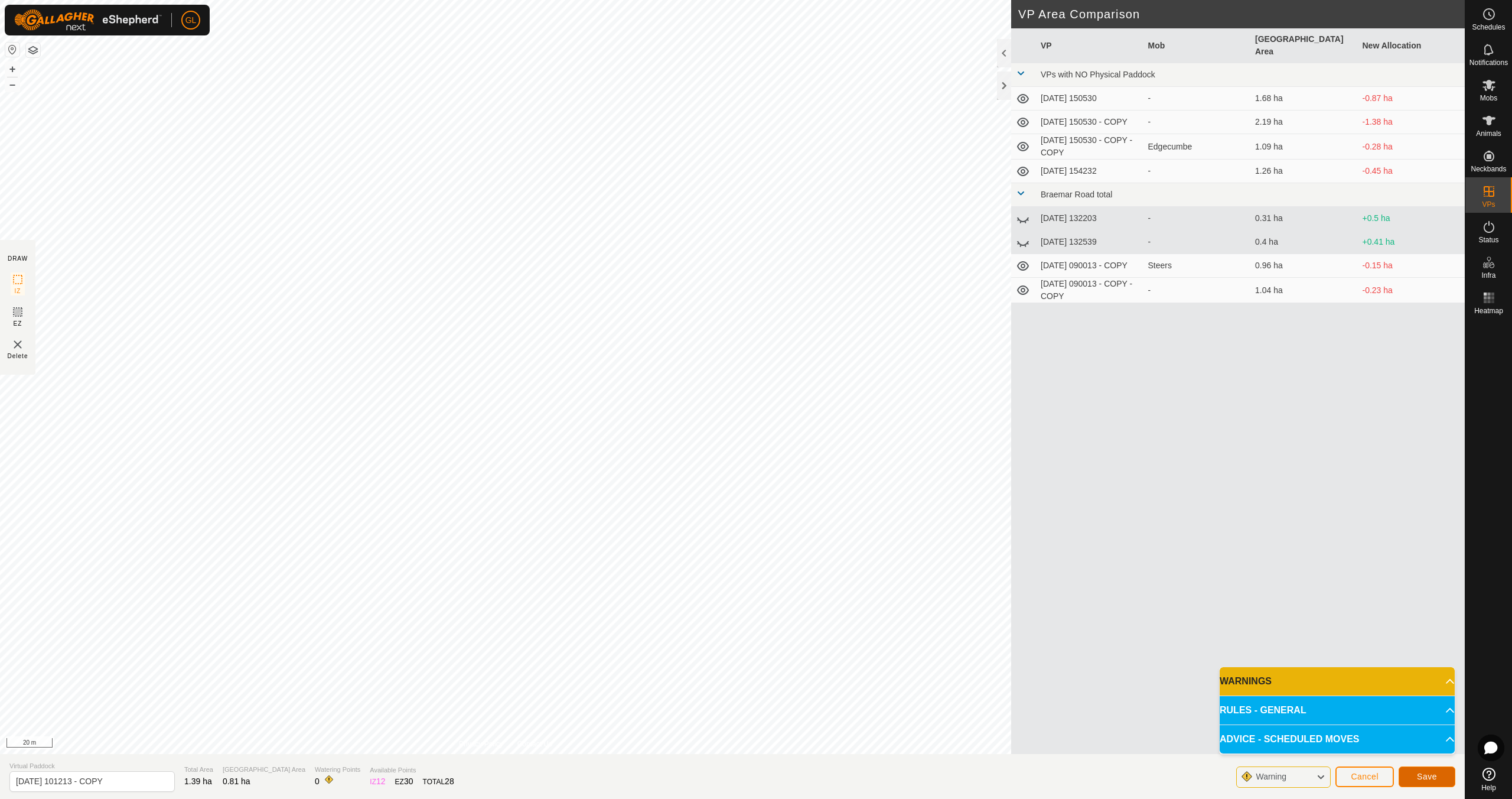
click at [1427, 776] on span "Save" at bounding box center [1427, 776] width 20 height 9
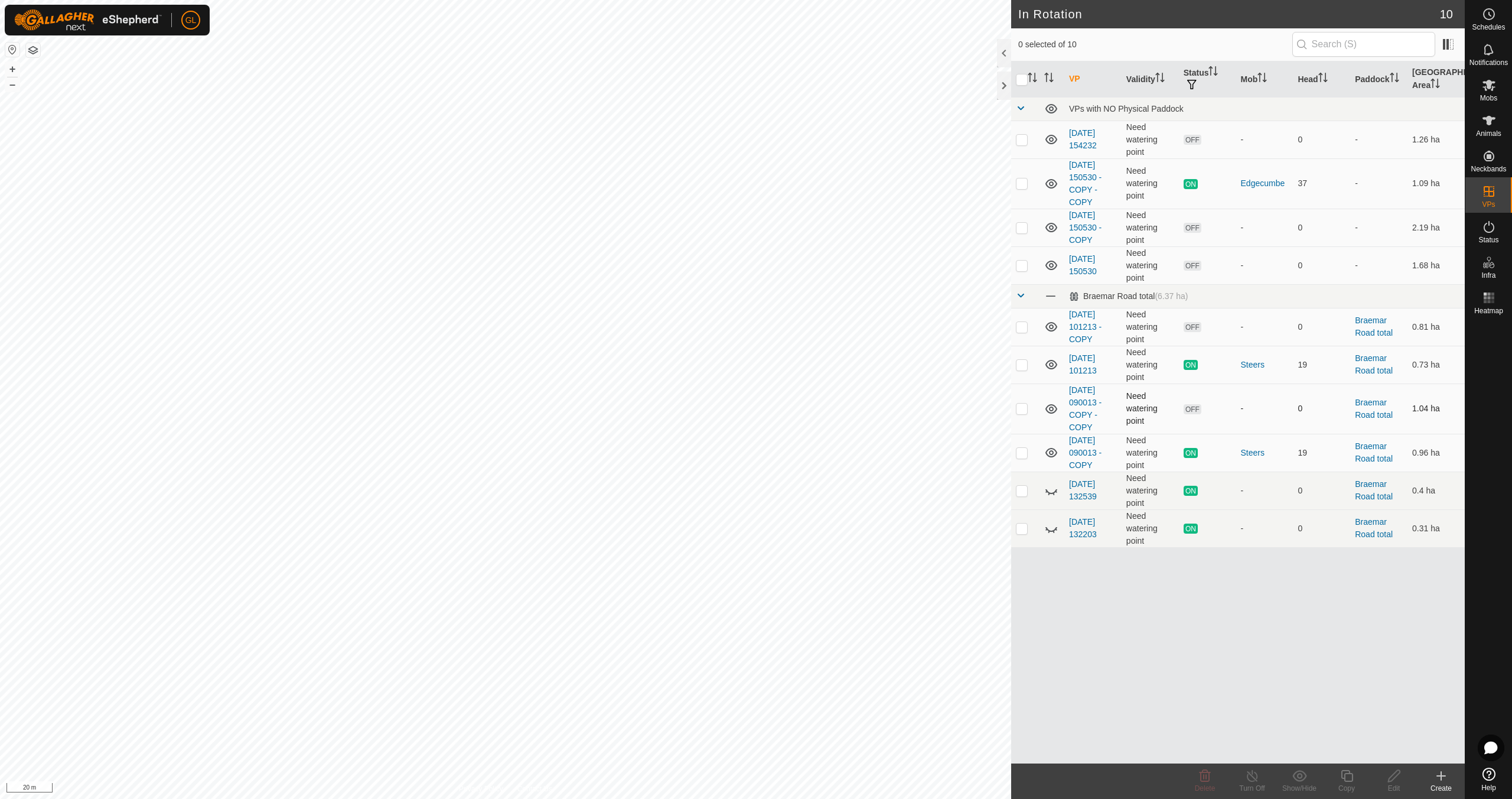
click at [1021, 409] on p-checkbox at bounding box center [1022, 408] width 12 height 9
checkbox input "true"
click at [1208, 782] on icon at bounding box center [1205, 775] width 14 height 14
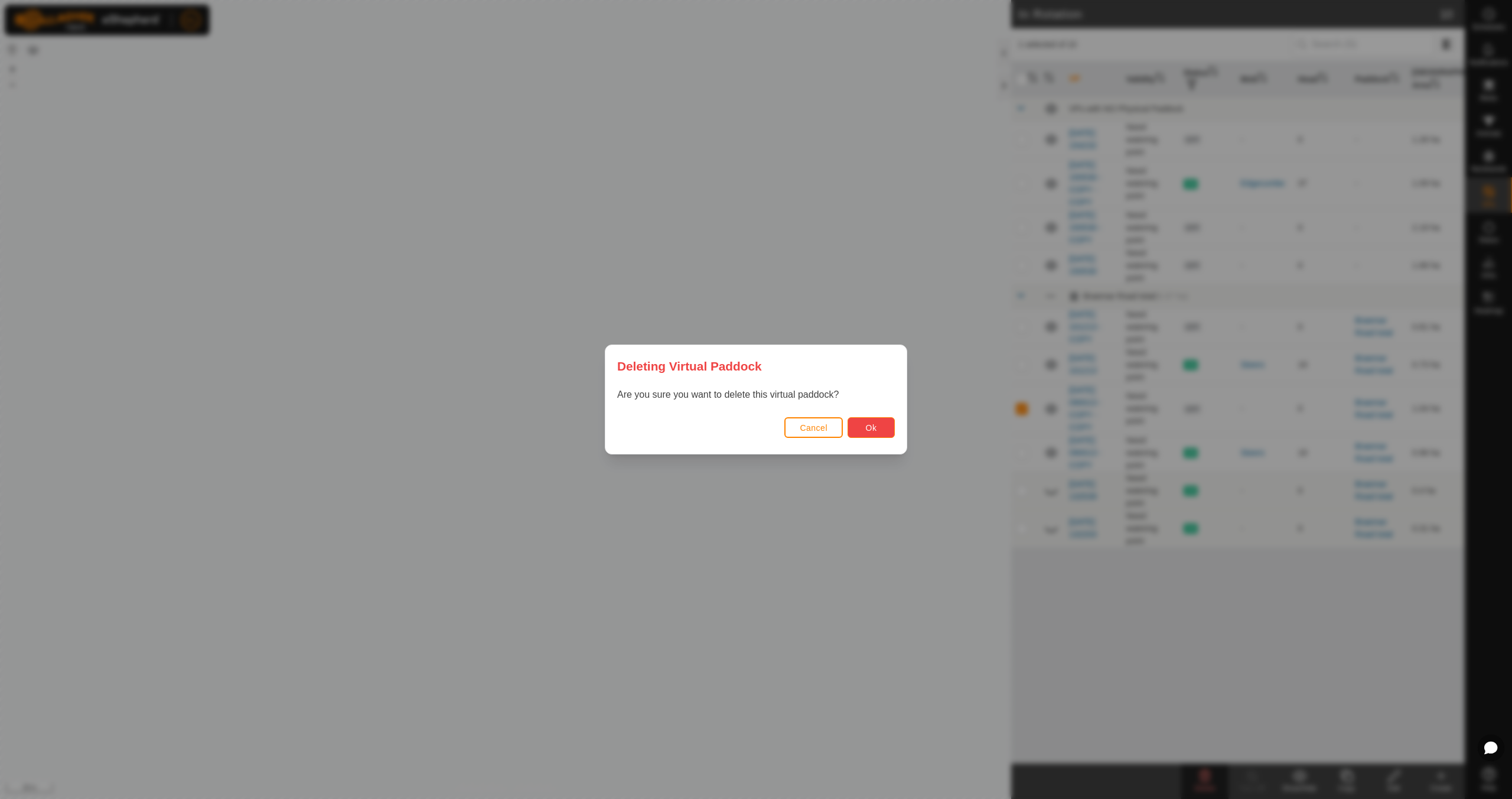
click at [877, 427] on button "Ok" at bounding box center [872, 427] width 47 height 21
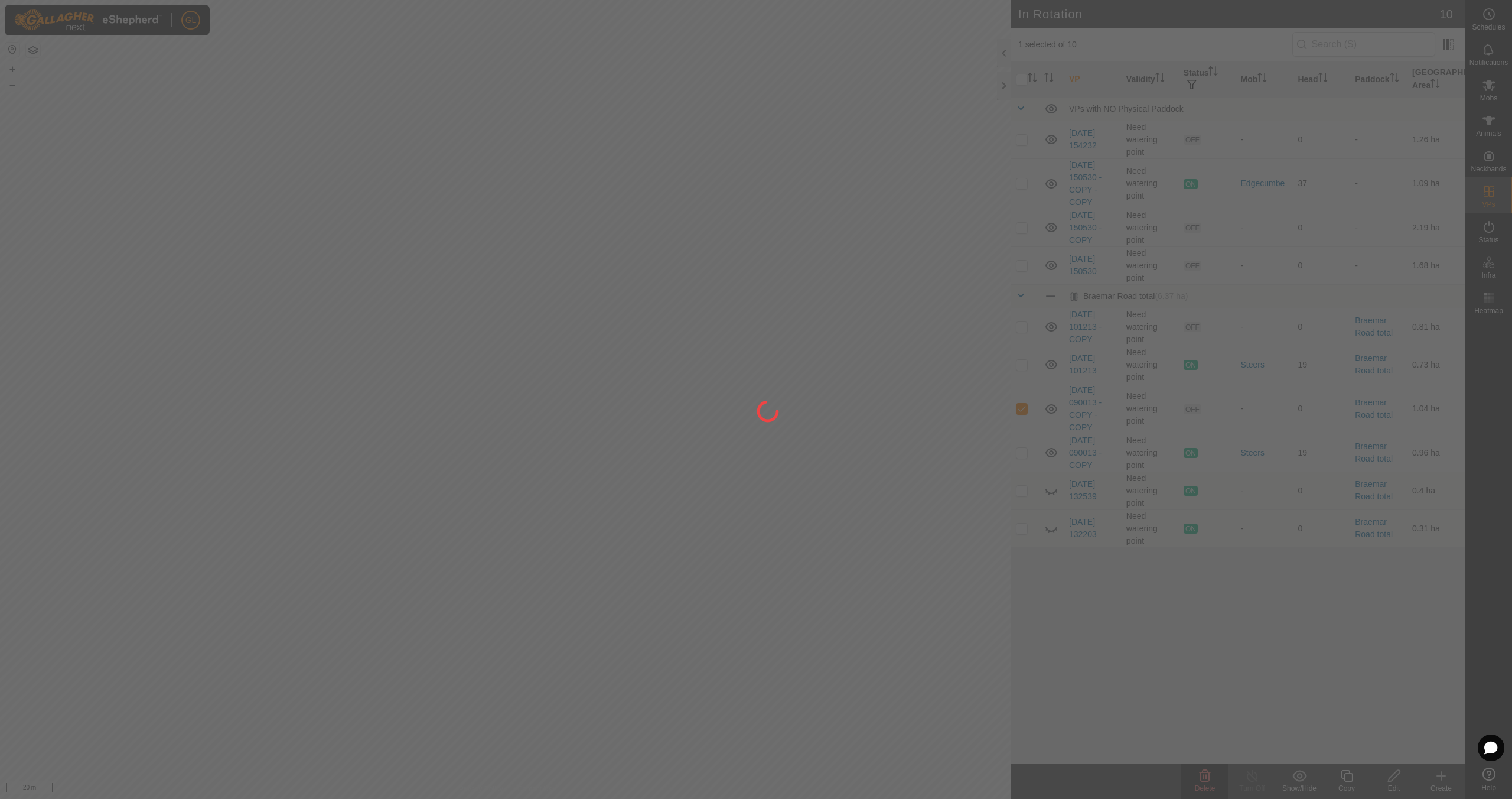
checkbox input "false"
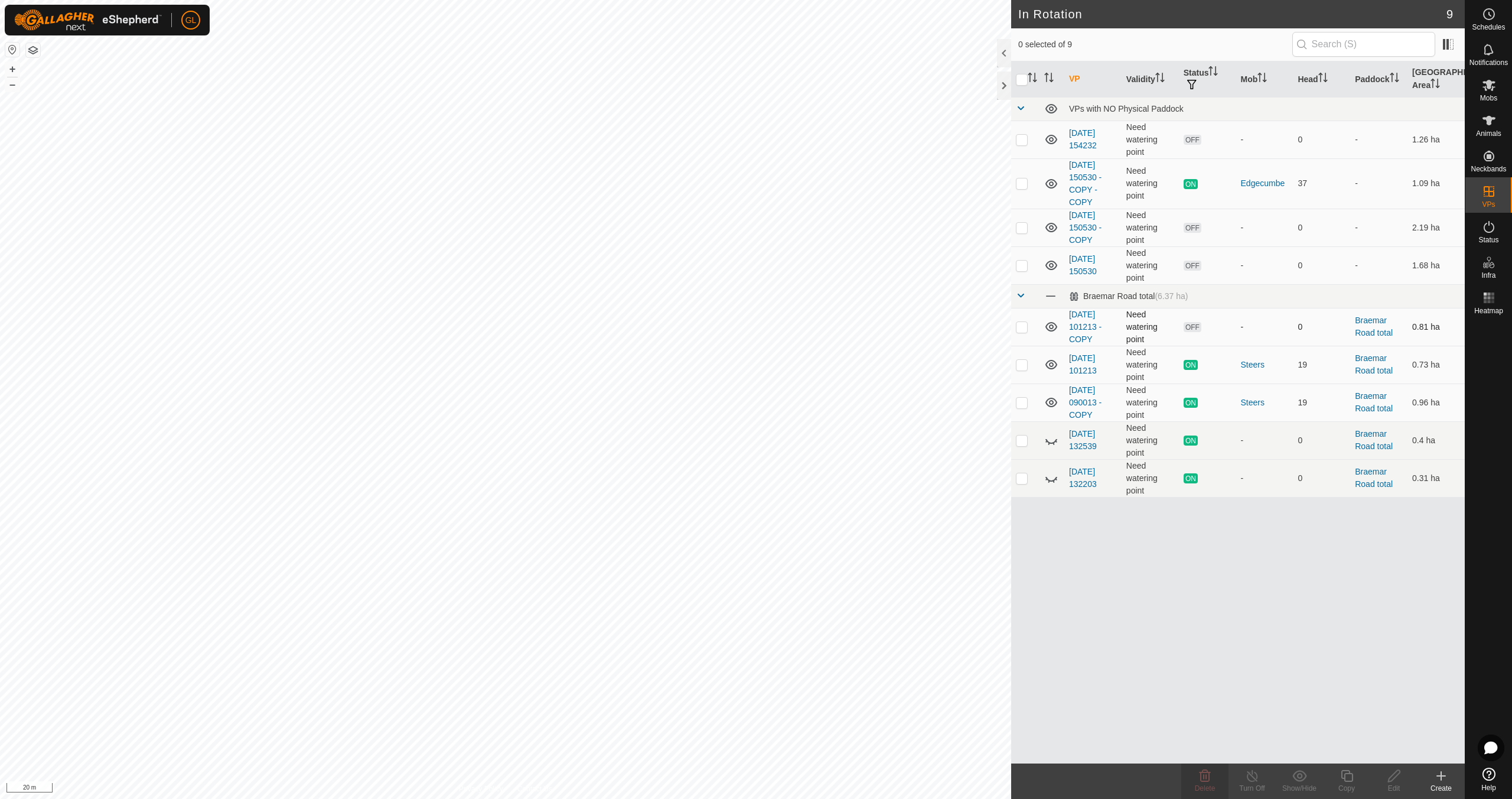
click at [1019, 325] on p-checkbox at bounding box center [1022, 326] width 12 height 9
checkbox input "true"
click at [1019, 325] on p-checkbox at bounding box center [1022, 326] width 12 height 9
checkbox input "false"
click at [15, 86] on button "–" at bounding box center [13, 84] width 14 height 14
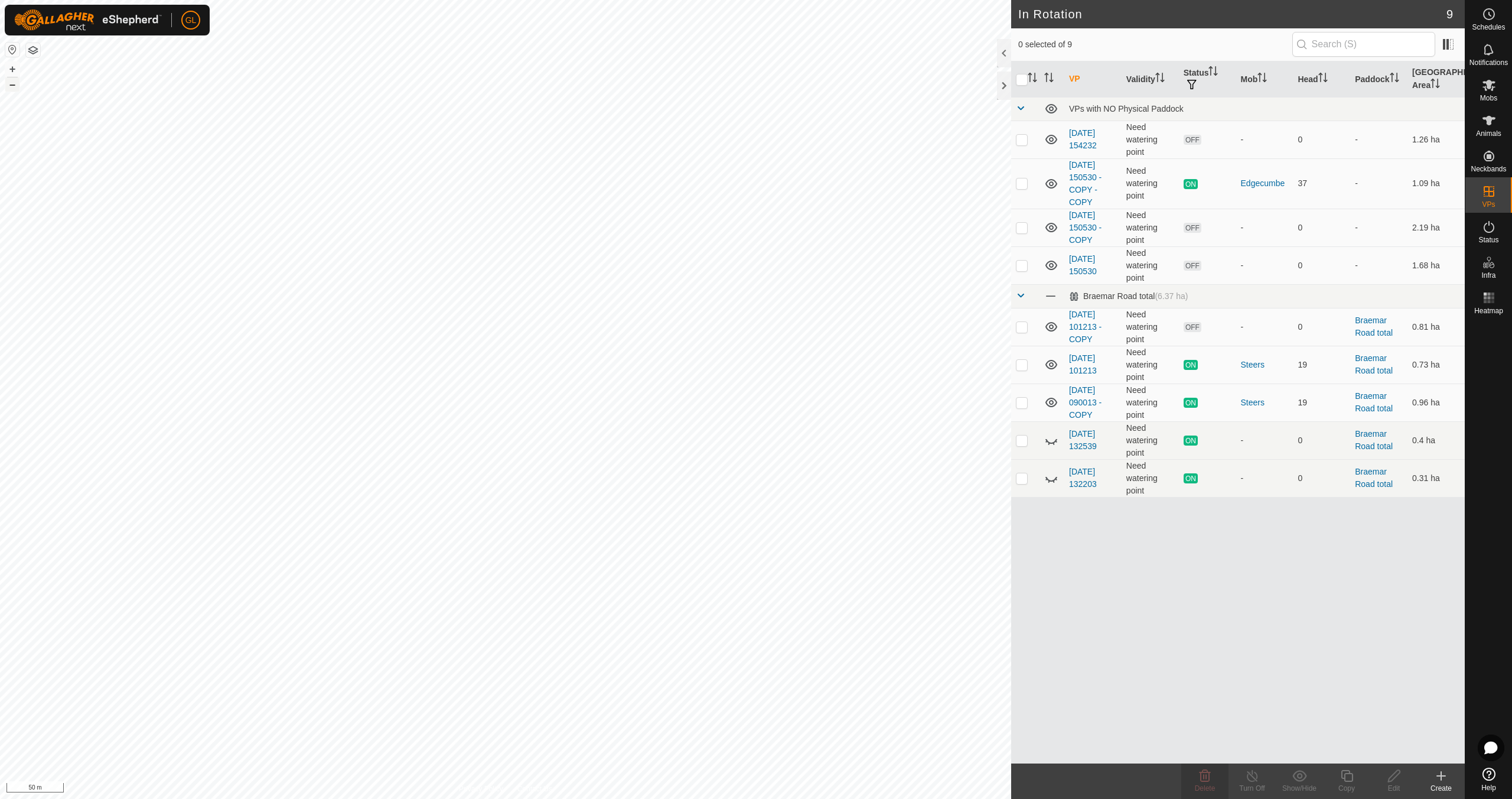
click at [16, 85] on button "–" at bounding box center [13, 84] width 14 height 14
click at [18, 84] on button "–" at bounding box center [13, 84] width 14 height 14
click at [8, 68] on button "+" at bounding box center [13, 69] width 14 height 14
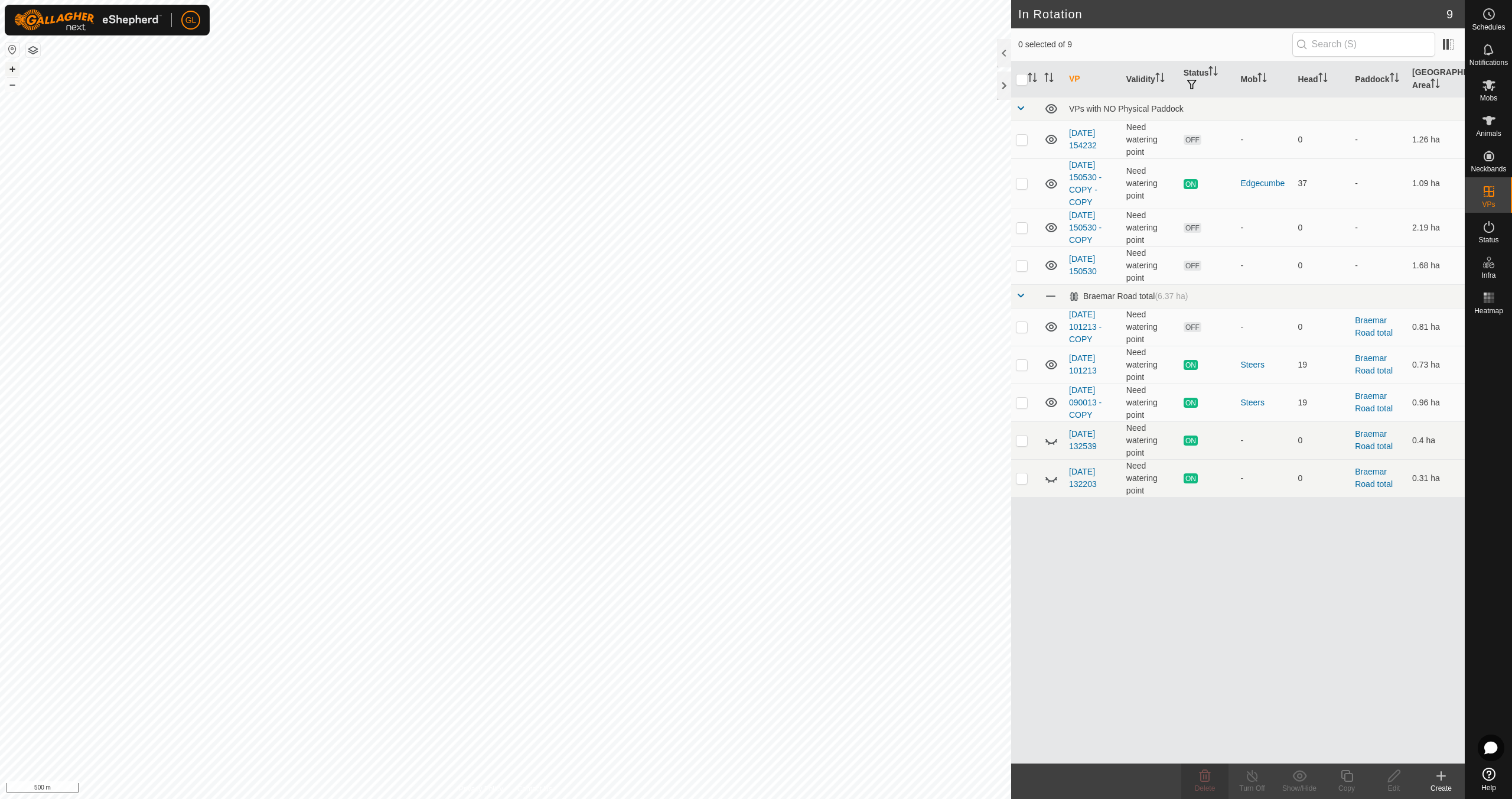
click at [8, 68] on button "+" at bounding box center [13, 69] width 14 height 14
click at [14, 68] on button "+" at bounding box center [13, 69] width 14 height 14
click at [12, 67] on button "+" at bounding box center [13, 69] width 14 height 14
click at [13, 66] on button "+" at bounding box center [13, 69] width 14 height 14
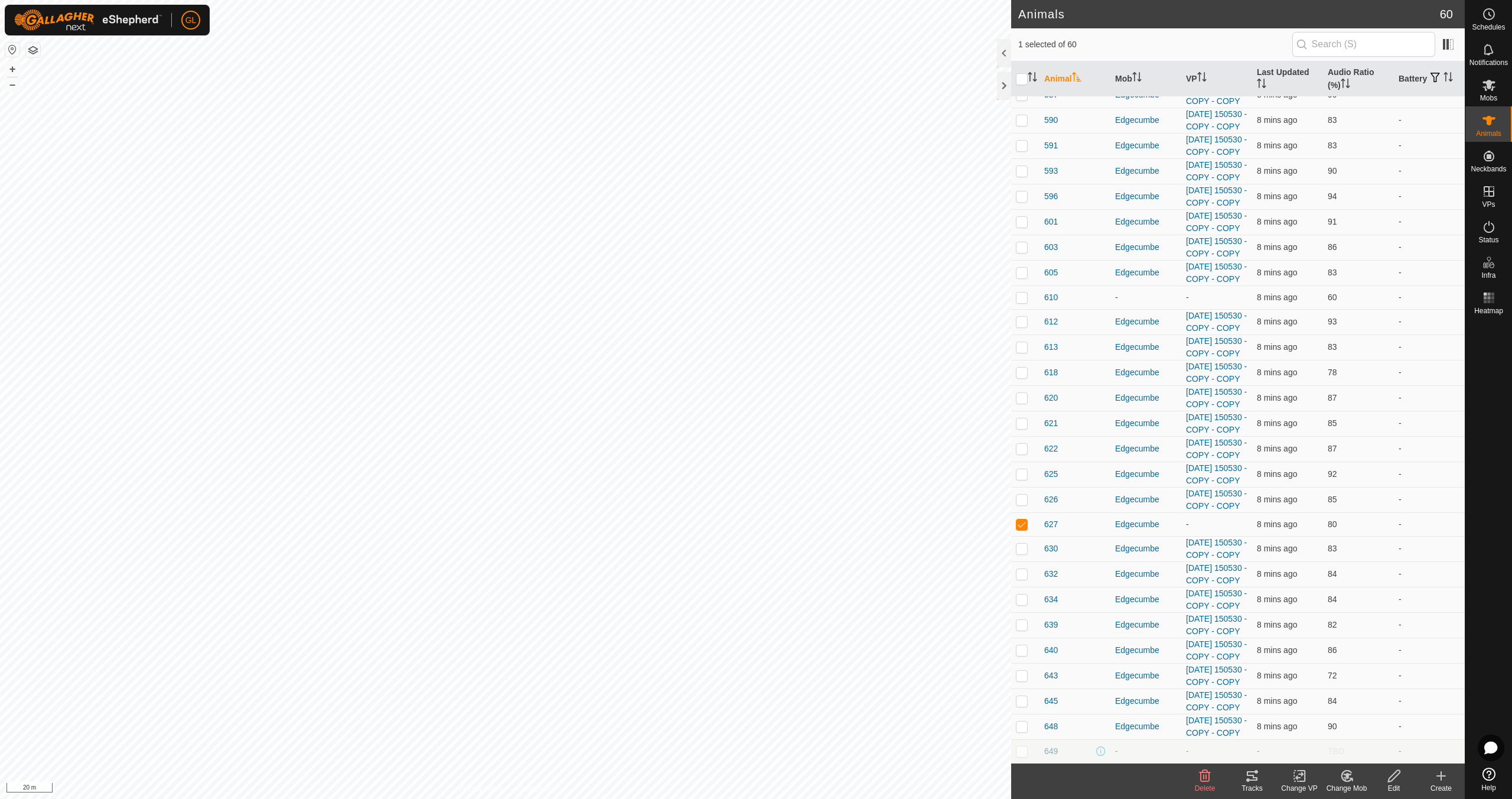
scroll to position [1813, 0]
click at [1257, 777] on icon at bounding box center [1253, 775] width 14 height 14
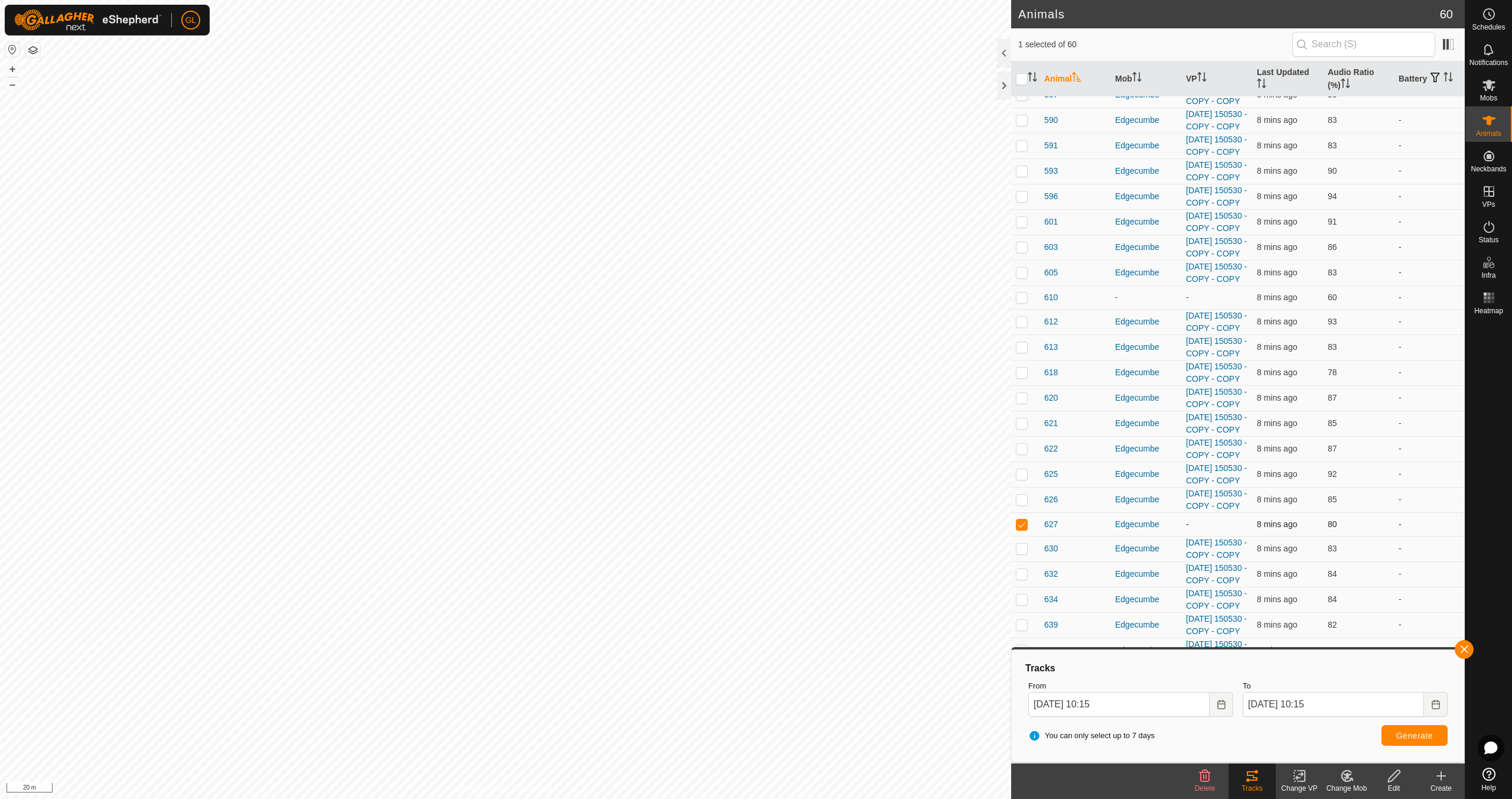
click at [1020, 519] on p-checkbox at bounding box center [1022, 524] width 12 height 9
checkbox input "false"
click at [1469, 651] on button "button" at bounding box center [1464, 649] width 19 height 19
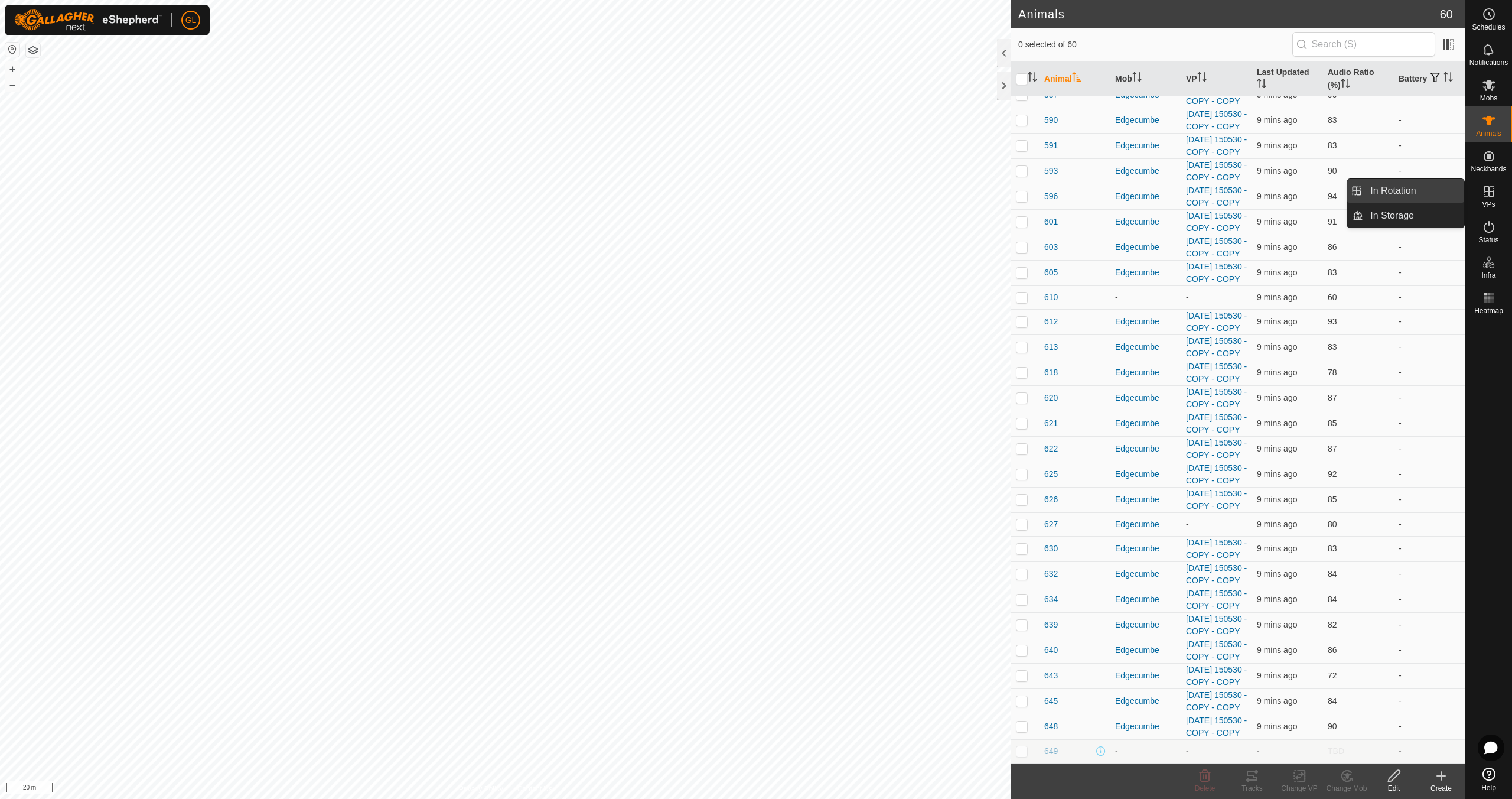
click at [1388, 194] on link "In Rotation" at bounding box center [1413, 191] width 101 height 24
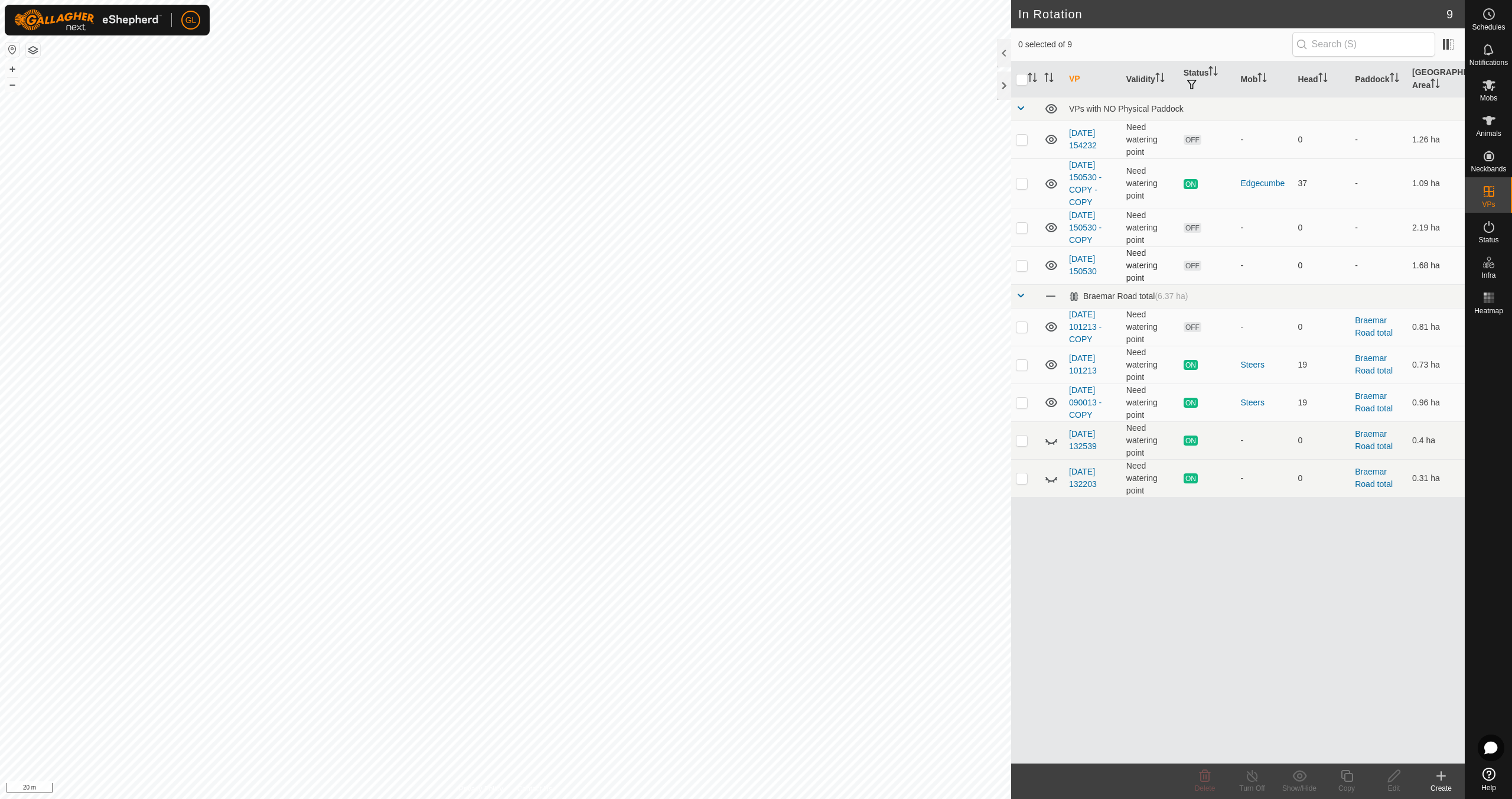
click at [1025, 262] on p-checkbox at bounding box center [1022, 265] width 12 height 9
click at [1202, 775] on icon at bounding box center [1205, 775] width 14 height 14
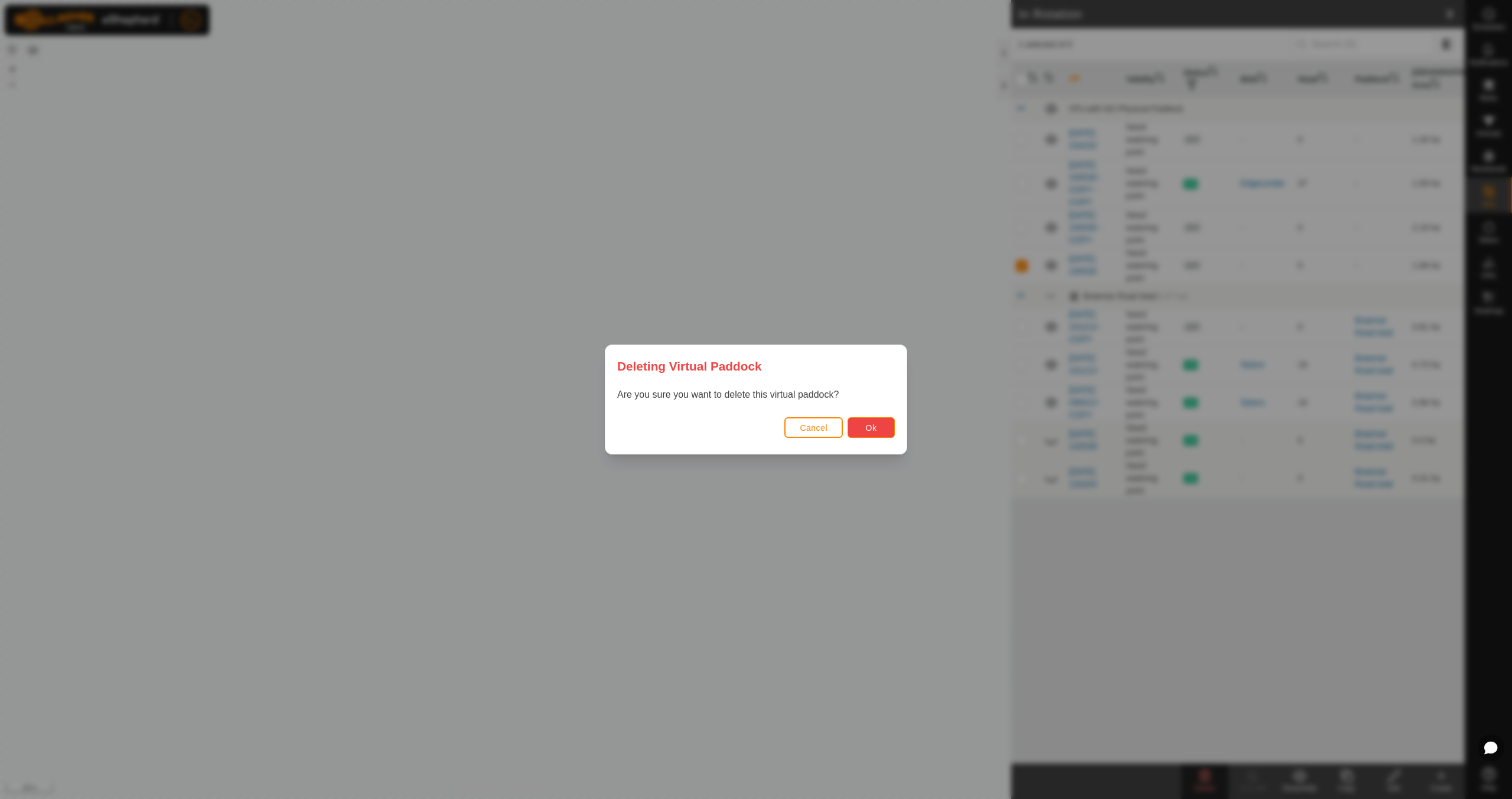
click at [875, 429] on span "Ok" at bounding box center [872, 428] width 11 height 9
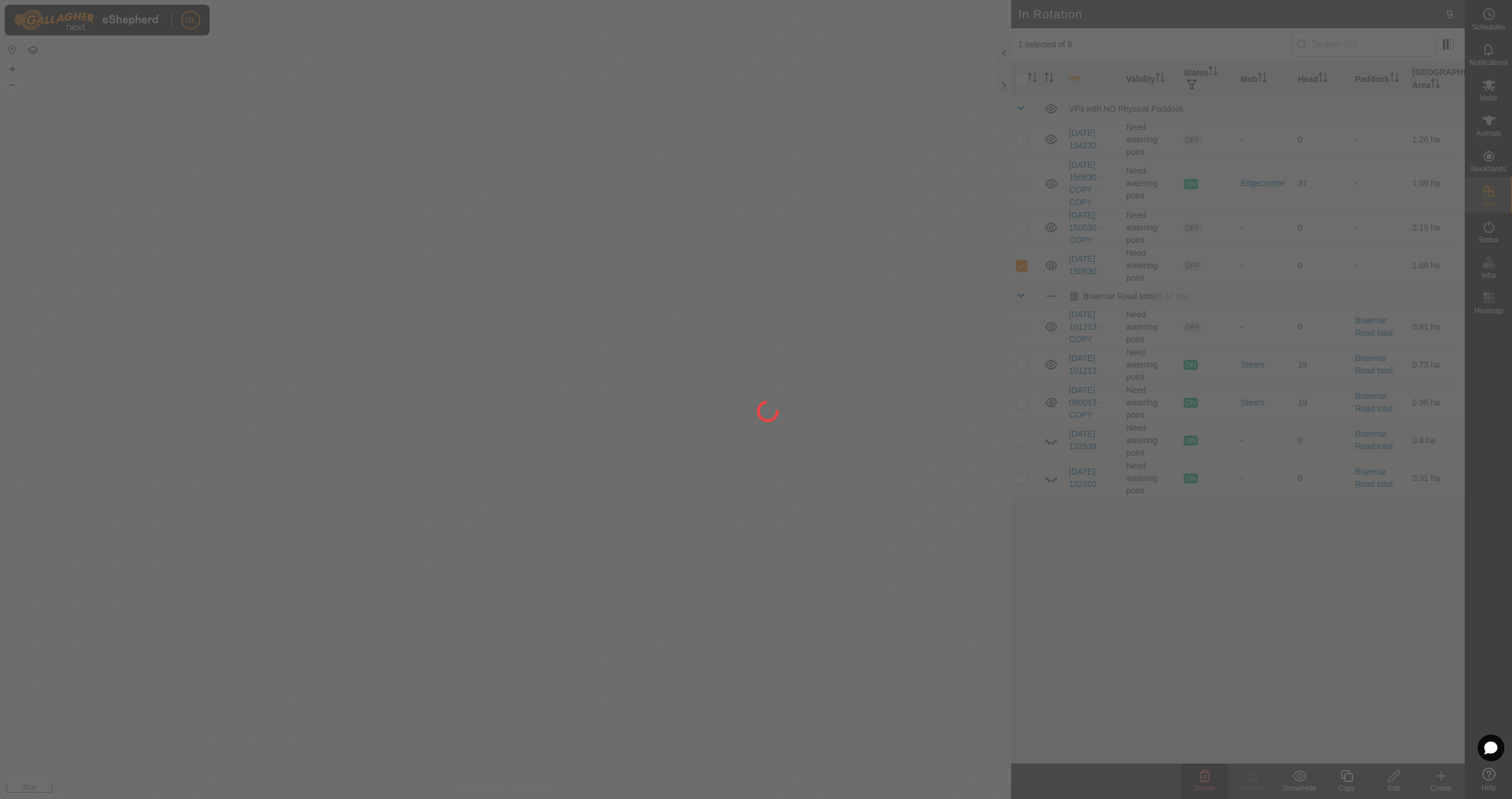
checkbox input "false"
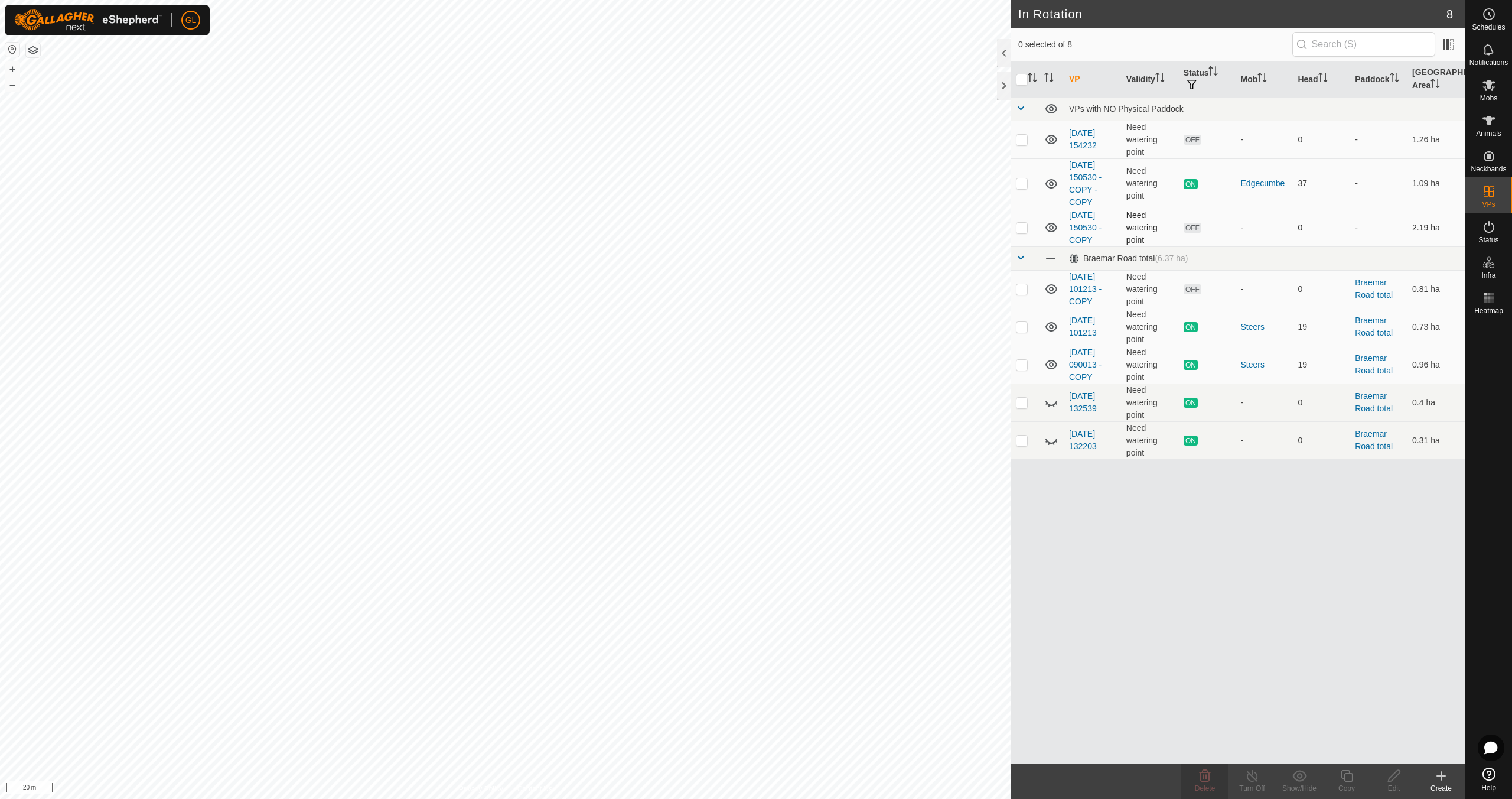
click at [1018, 226] on p-checkbox at bounding box center [1022, 227] width 12 height 9
checkbox input "true"
drag, startPoint x: 1205, startPoint y: 774, endPoint x: 1221, endPoint y: 763, distance: 19.4
click at [1221, 763] on div "Delete" at bounding box center [1205, 780] width 47 height 35
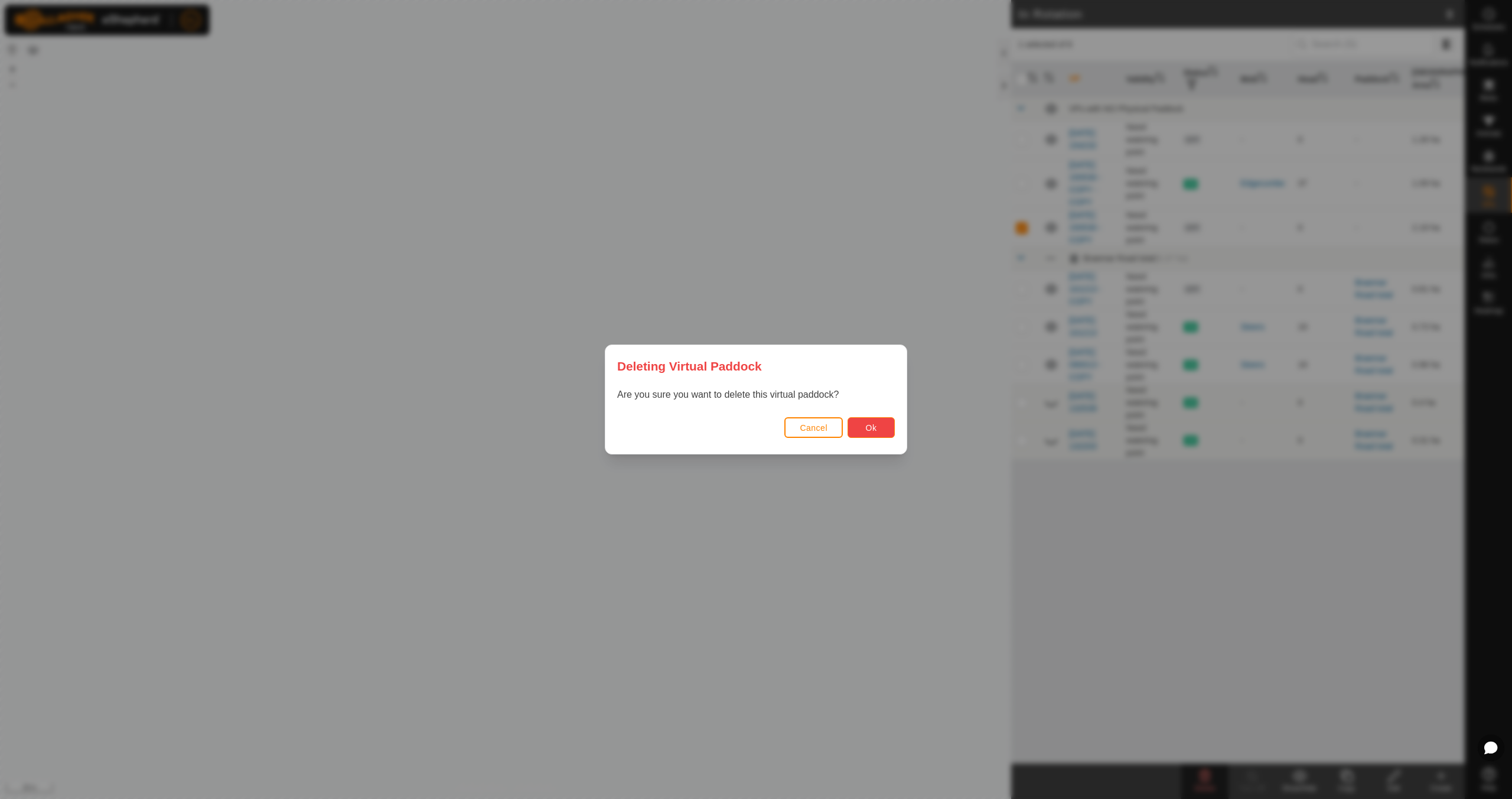
click at [879, 424] on button "Ok" at bounding box center [872, 427] width 47 height 21
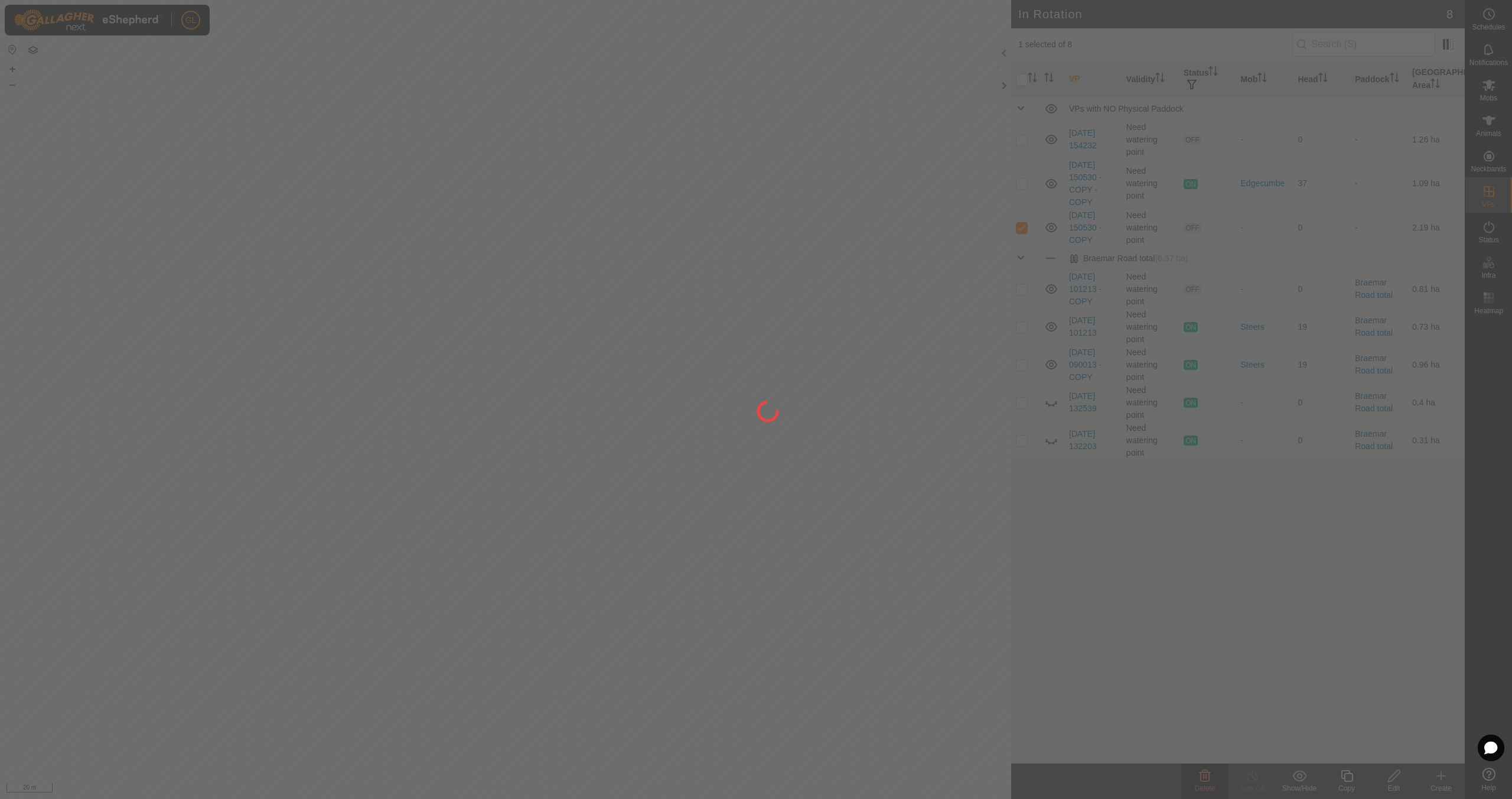
checkbox input "false"
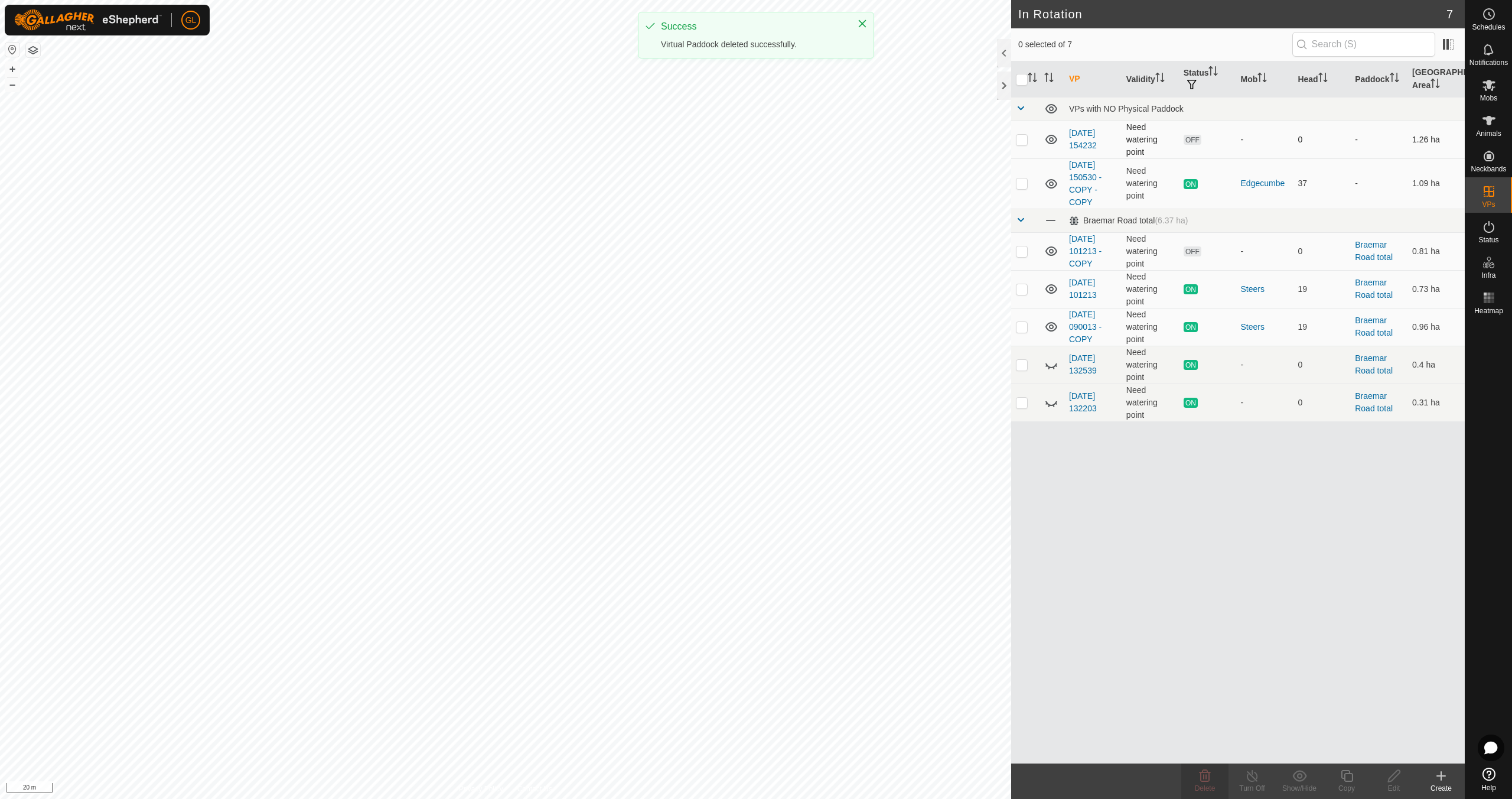
click at [1026, 140] on p-checkbox at bounding box center [1022, 140] width 12 height 9
checkbox input "true"
click at [1210, 773] on icon at bounding box center [1205, 775] width 14 height 14
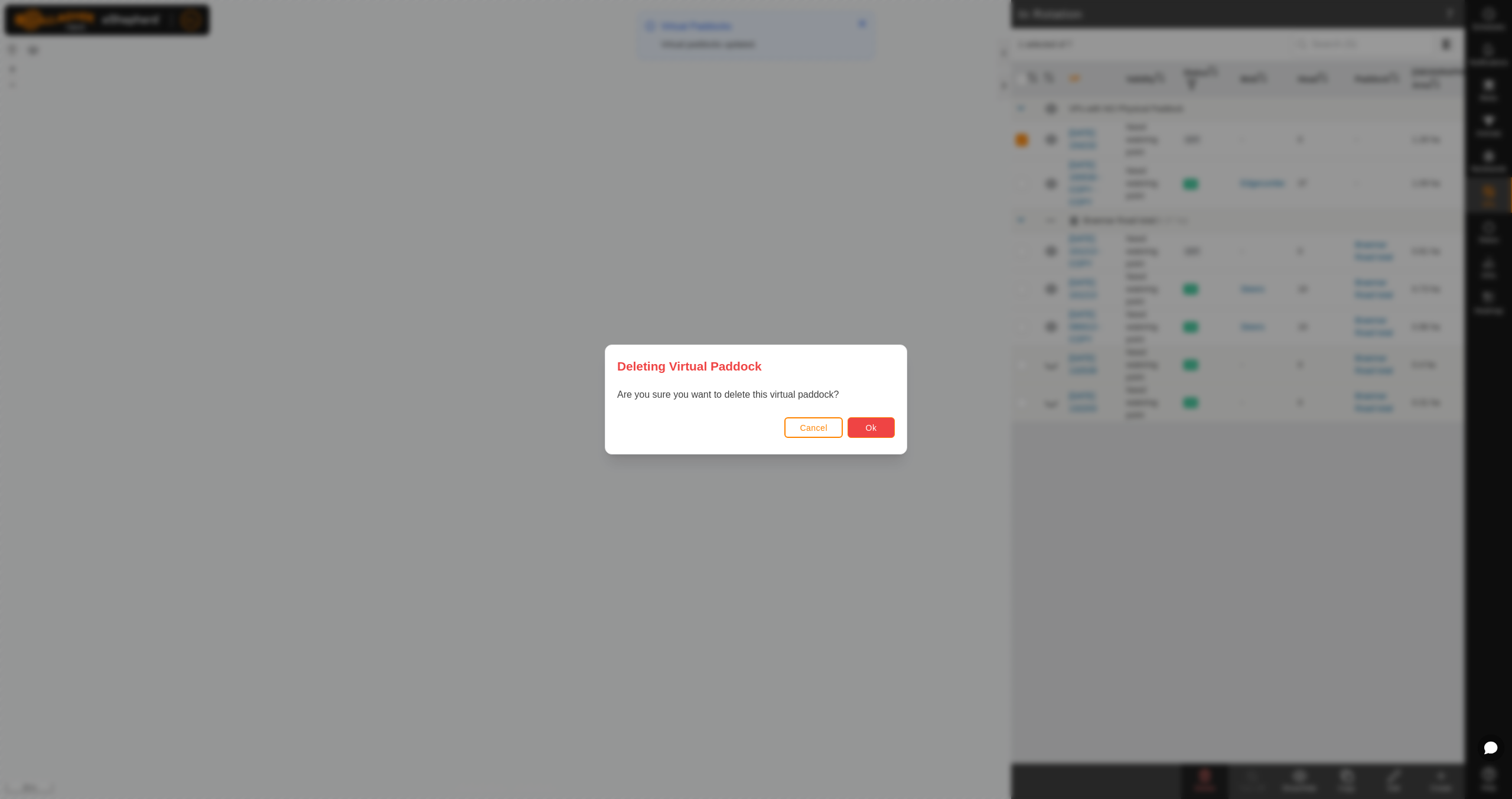
click at [877, 421] on button "Ok" at bounding box center [872, 427] width 47 height 21
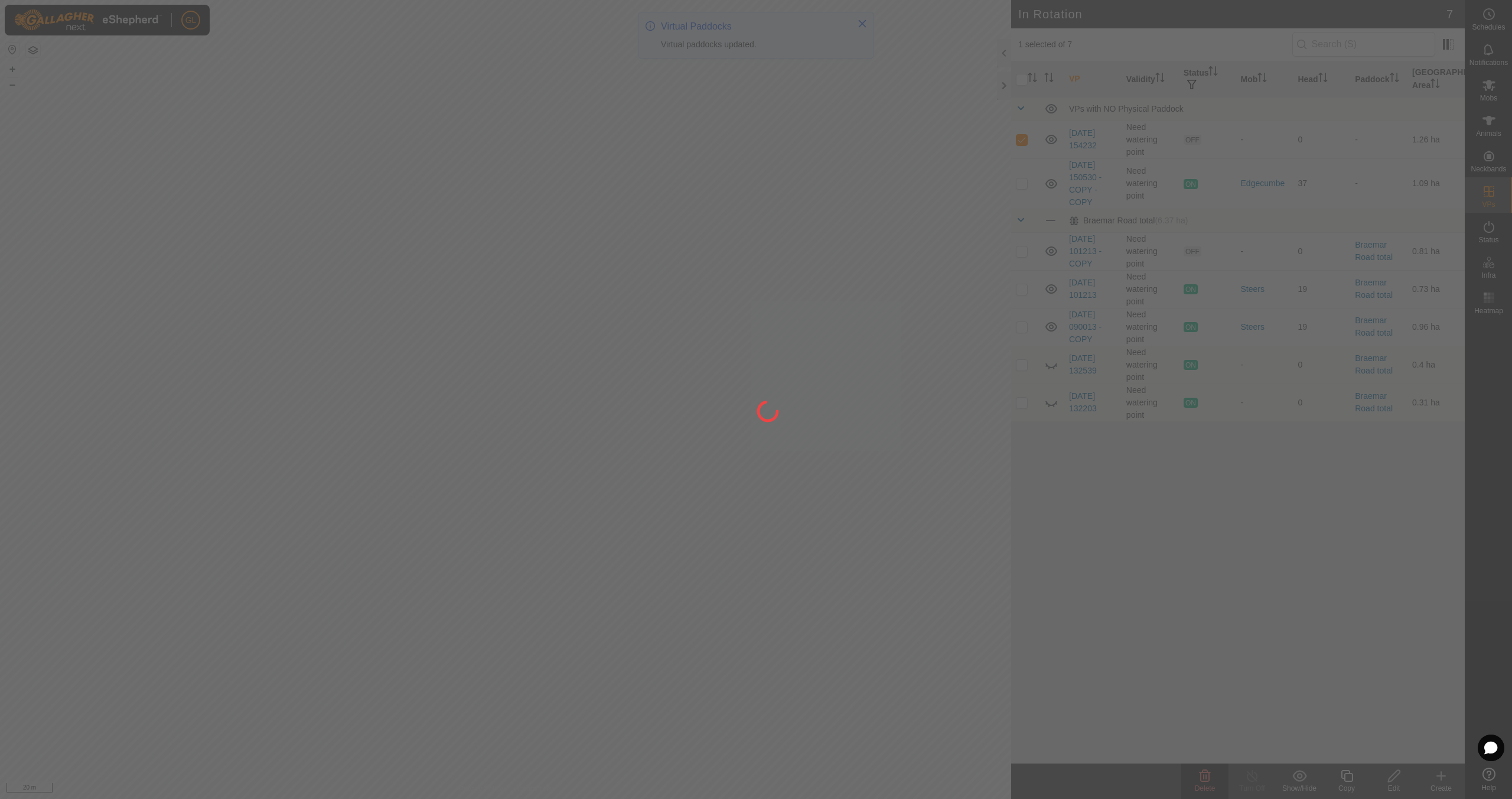
checkbox input "false"
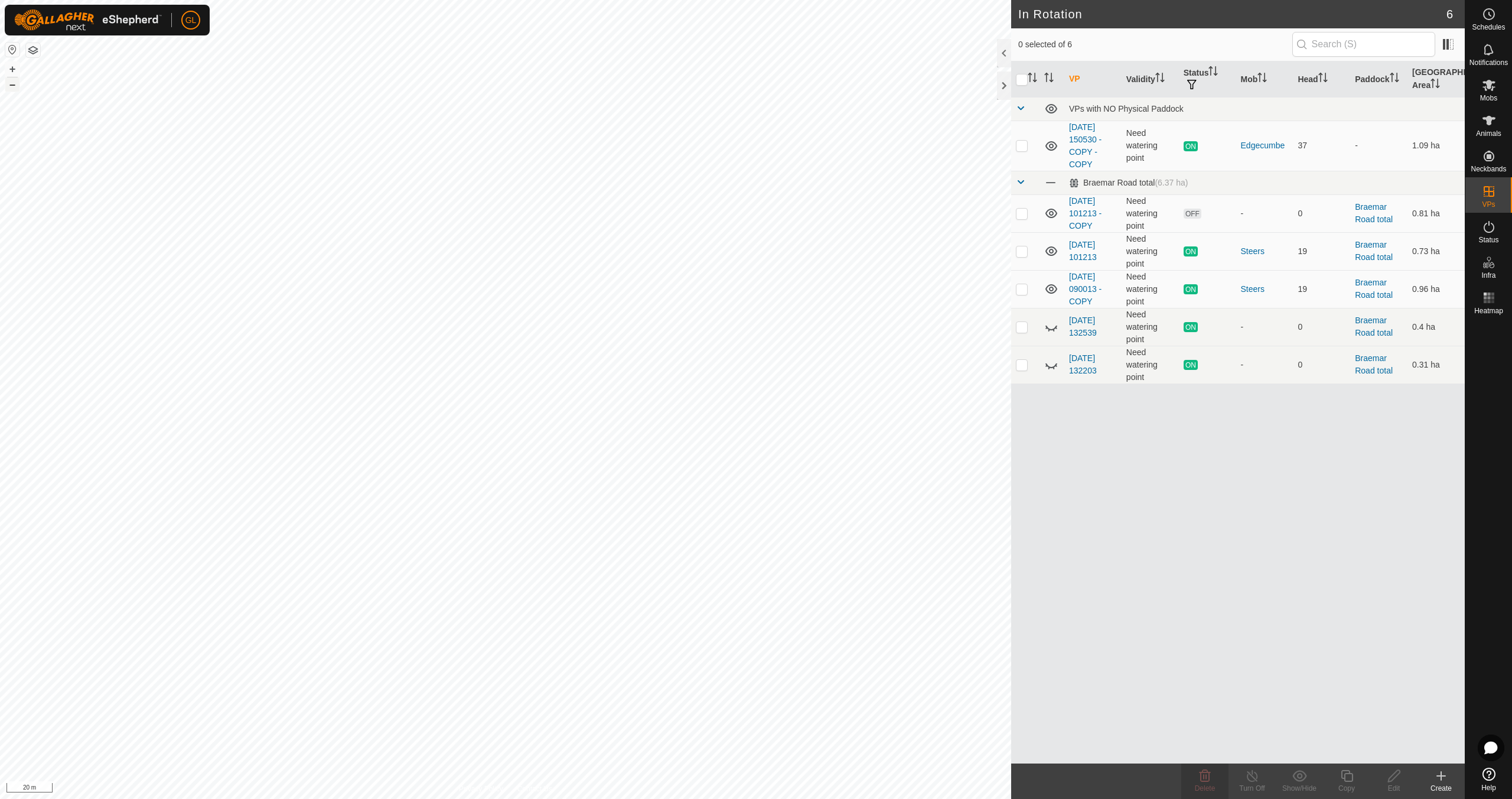
click at [13, 84] on button "–" at bounding box center [13, 84] width 14 height 14
click at [14, 86] on button "–" at bounding box center [13, 84] width 14 height 14
click at [13, 71] on button "+" at bounding box center [13, 69] width 14 height 14
click at [14, 71] on button "+" at bounding box center [13, 69] width 14 height 14
click at [11, 67] on button "+" at bounding box center [13, 69] width 14 height 14
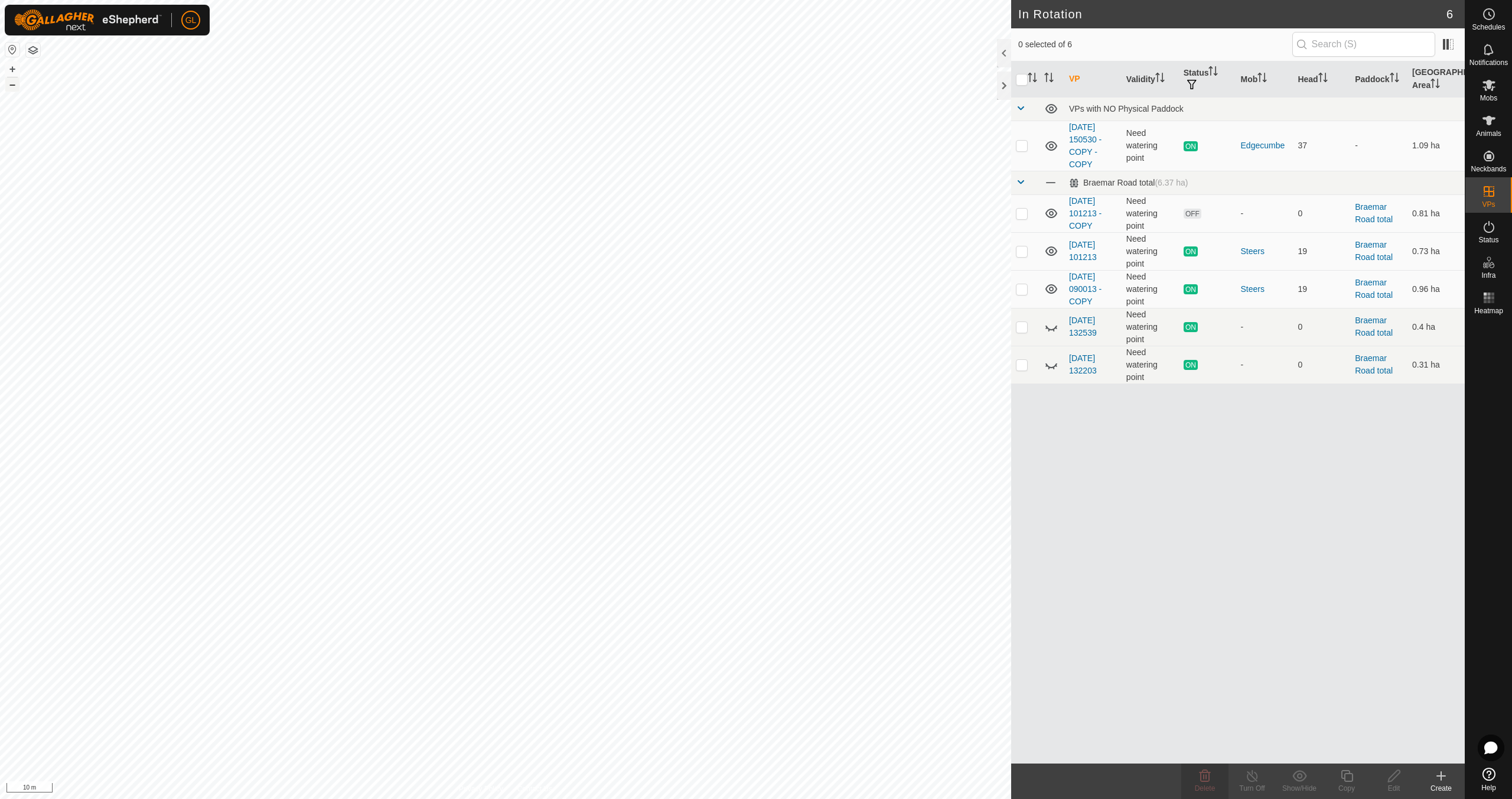
click at [14, 85] on button "–" at bounding box center [13, 84] width 14 height 14
